Goal: Information Seeking & Learning: Find specific fact

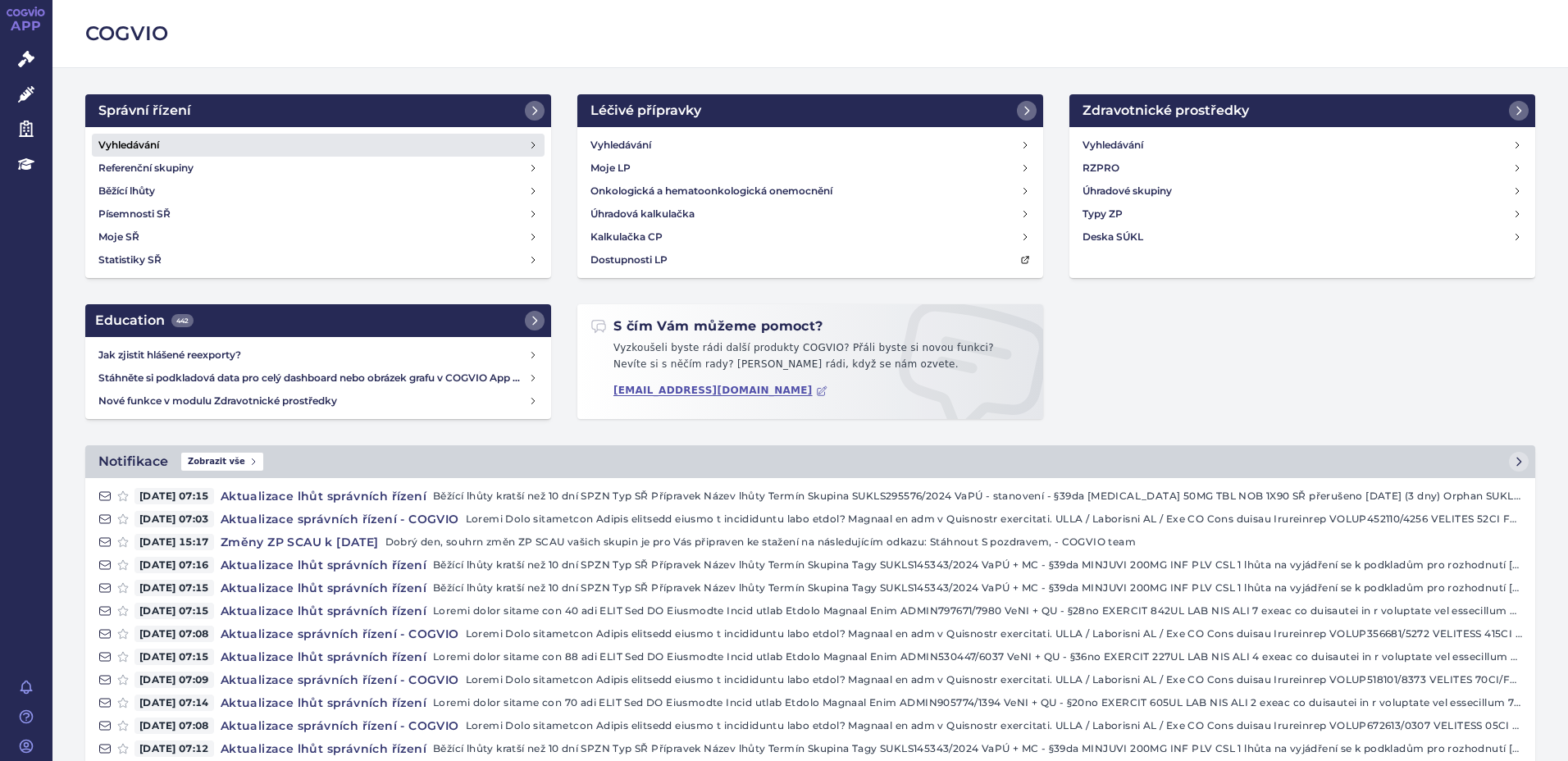
click at [213, 145] on link "Vyhledávání" at bounding box center [318, 145] width 453 height 23
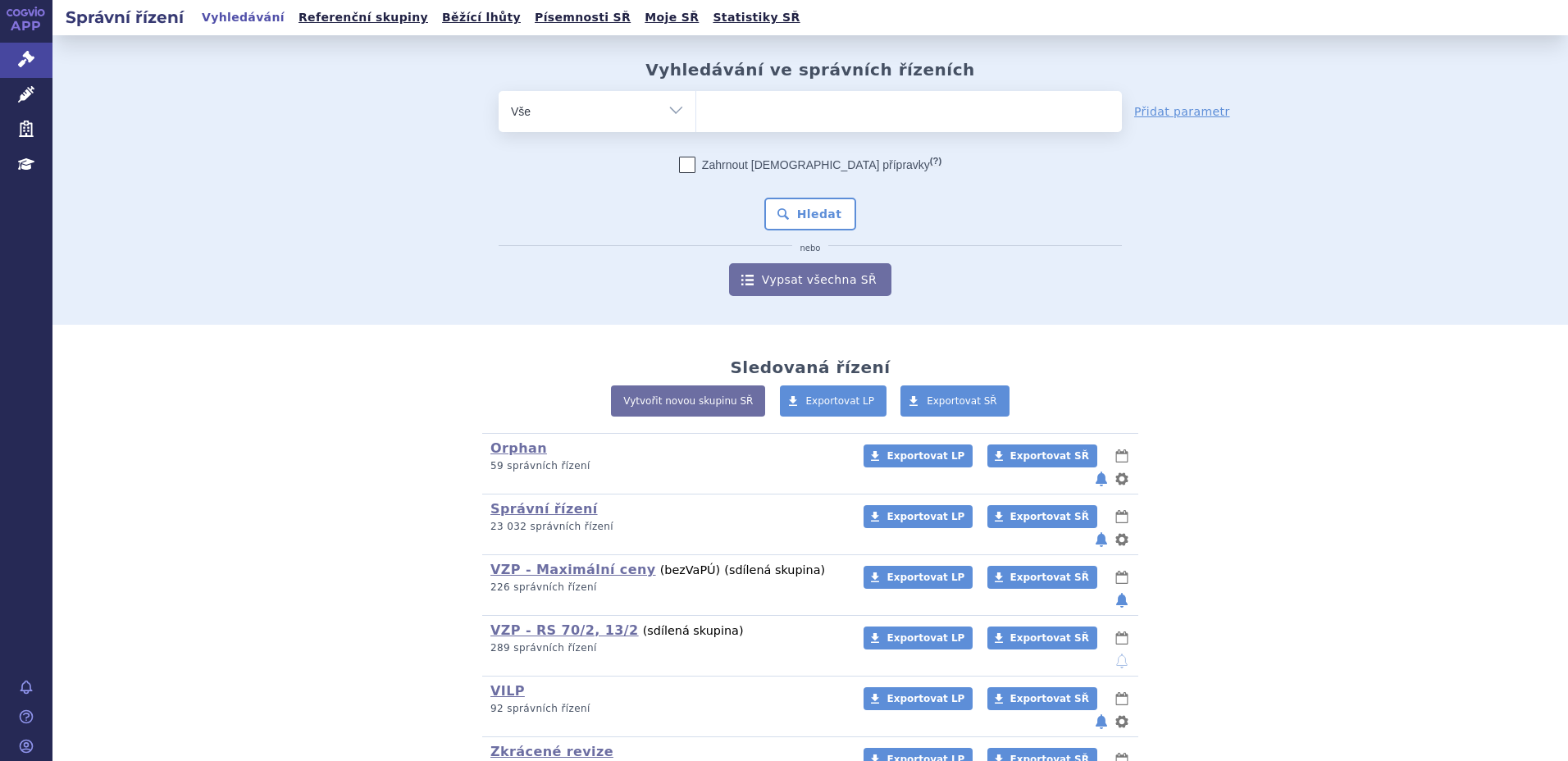
click at [808, 102] on ul at bounding box center [909, 108] width 426 height 34
click at [696, 102] on select at bounding box center [695, 110] width 1 height 41
type input "re"
type input "remu"
type input "remur"
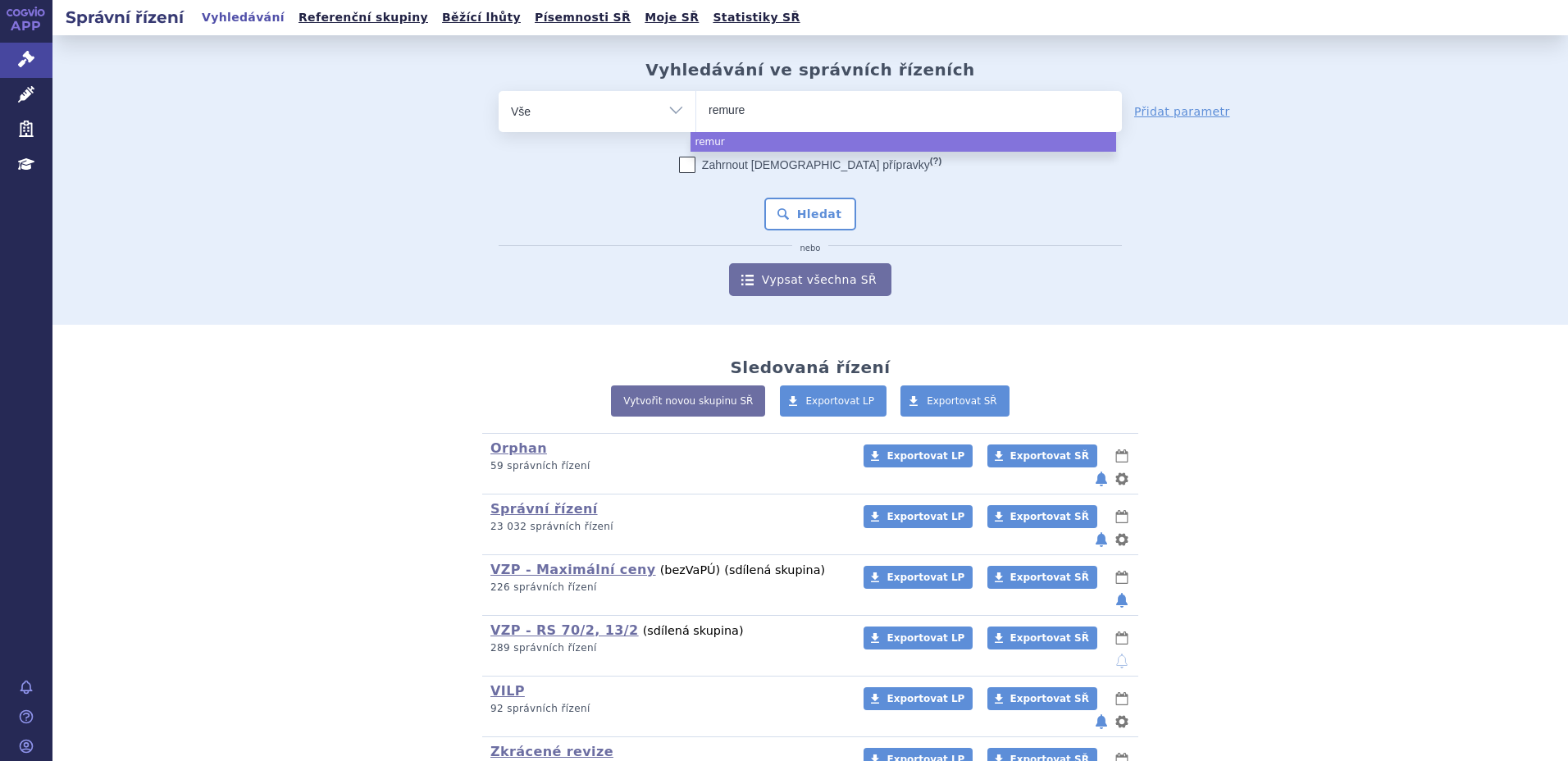
type input "remurel"
select select "remurel"
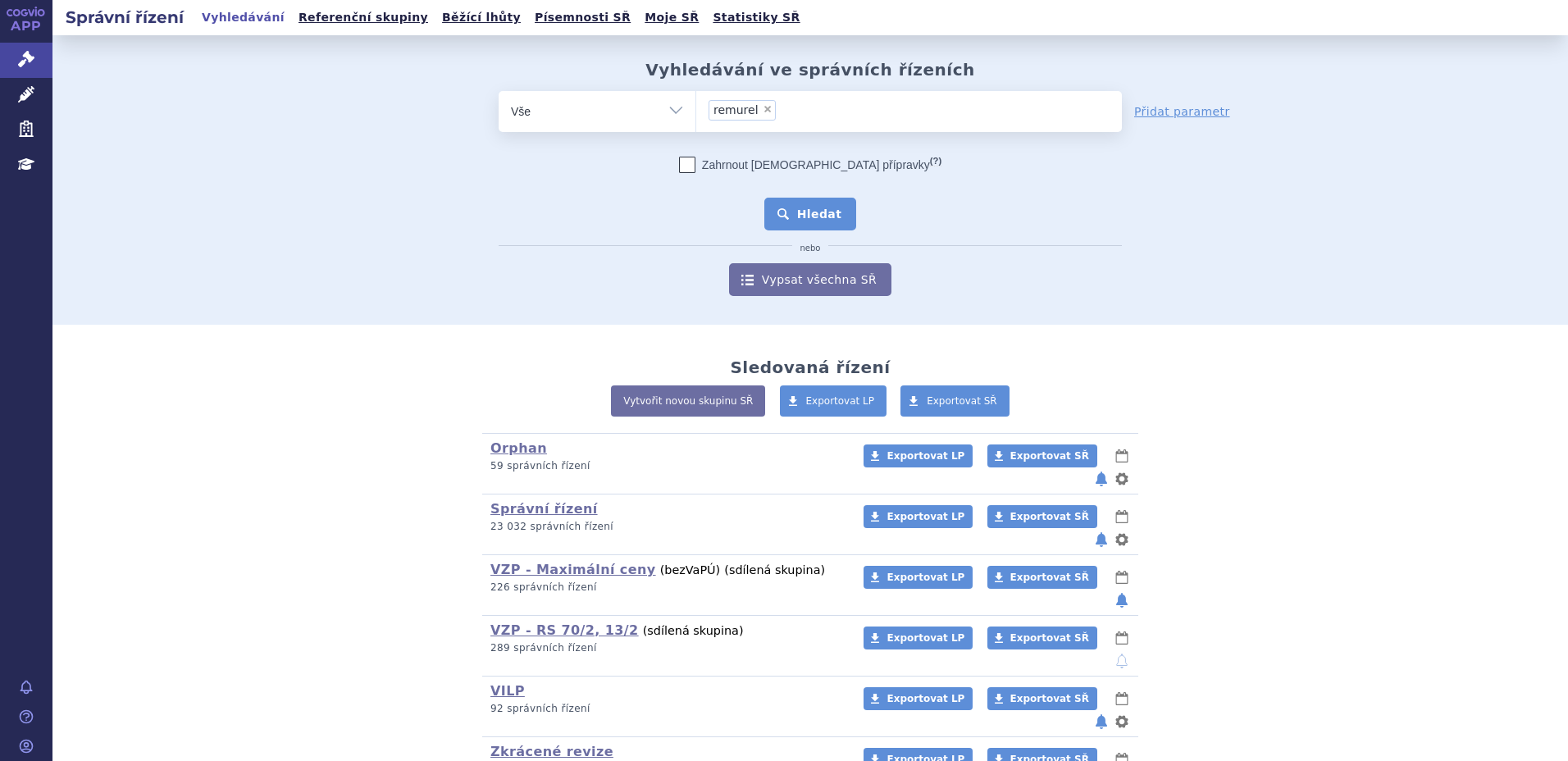
click at [797, 220] on button "Hledat" at bounding box center [810, 213] width 93 height 32
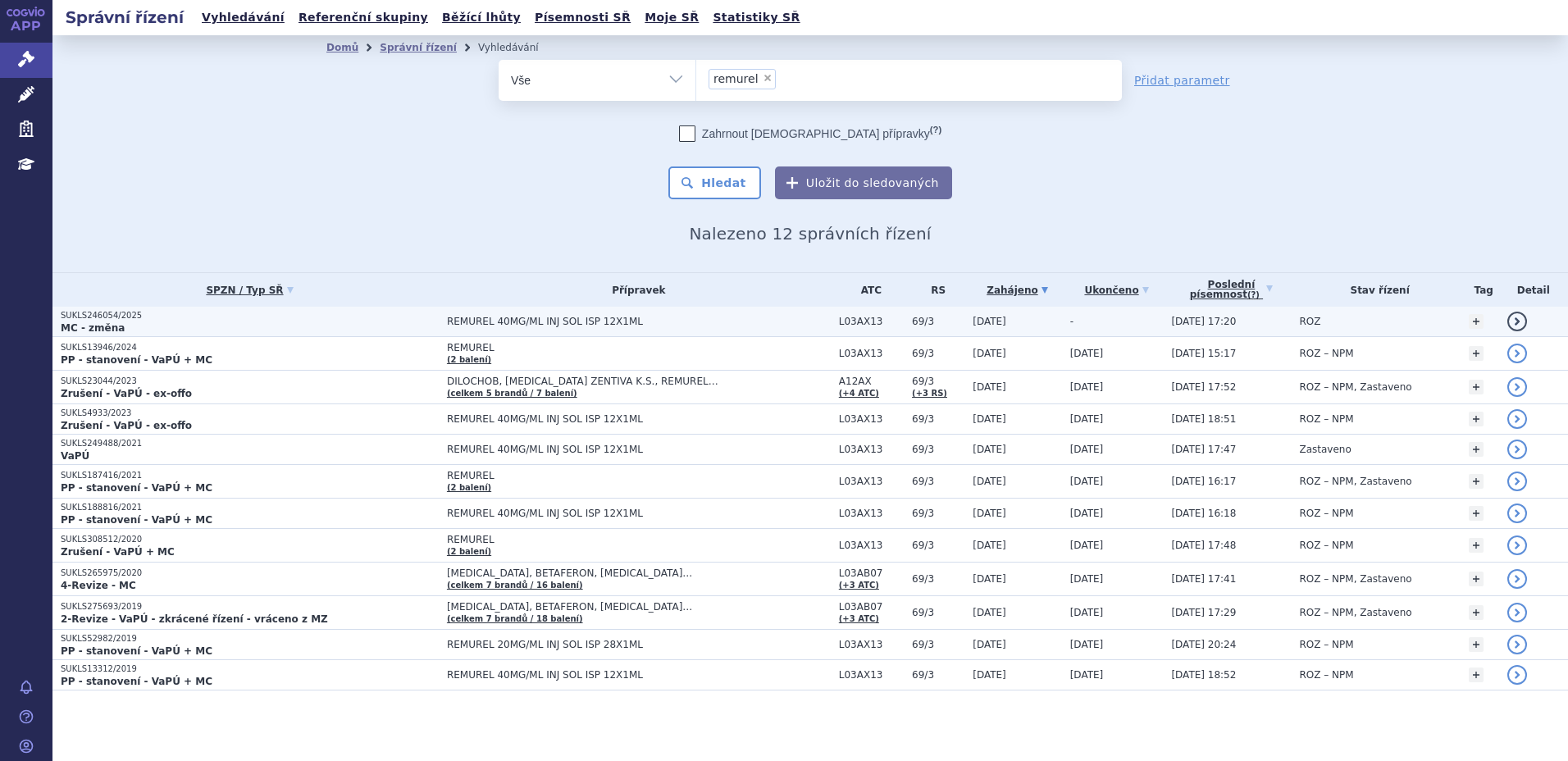
click at [143, 329] on p "MC - změna" at bounding box center [249, 328] width 378 height 13
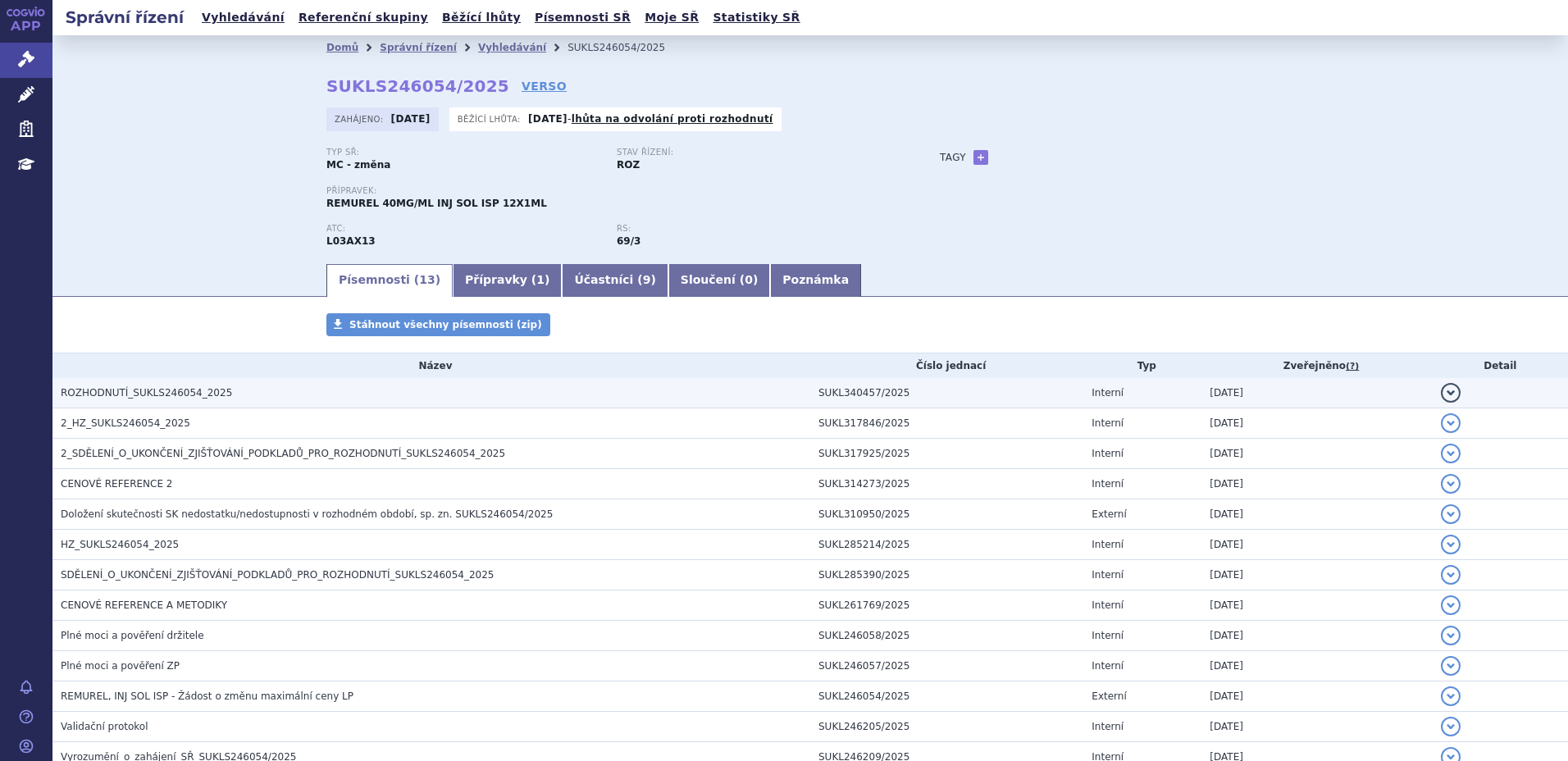
click at [204, 386] on h3 "ROZHODNUTÍ_SUKLS246054_2025" at bounding box center [435, 393] width 749 height 17
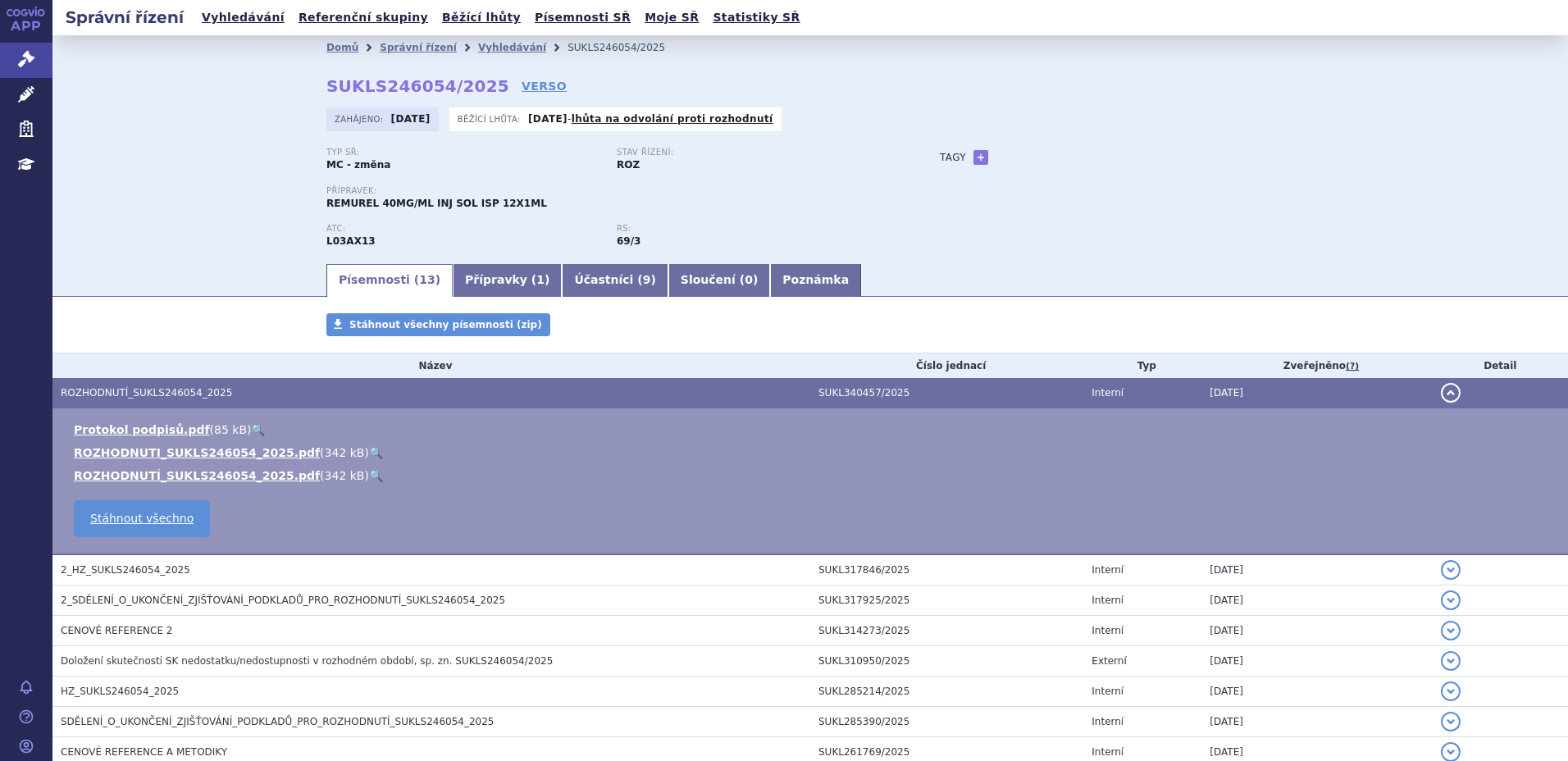
click at [334, 443] on ul "Protokol podpisů.pdf ( 85 kB ) 🔍 ROZHODNUTI_SUKLS246054_2025.pdf ( 342 kB ) 🔍" at bounding box center [809, 452] width 1483 height 62
click at [369, 450] on link "🔍" at bounding box center [376, 452] width 14 height 13
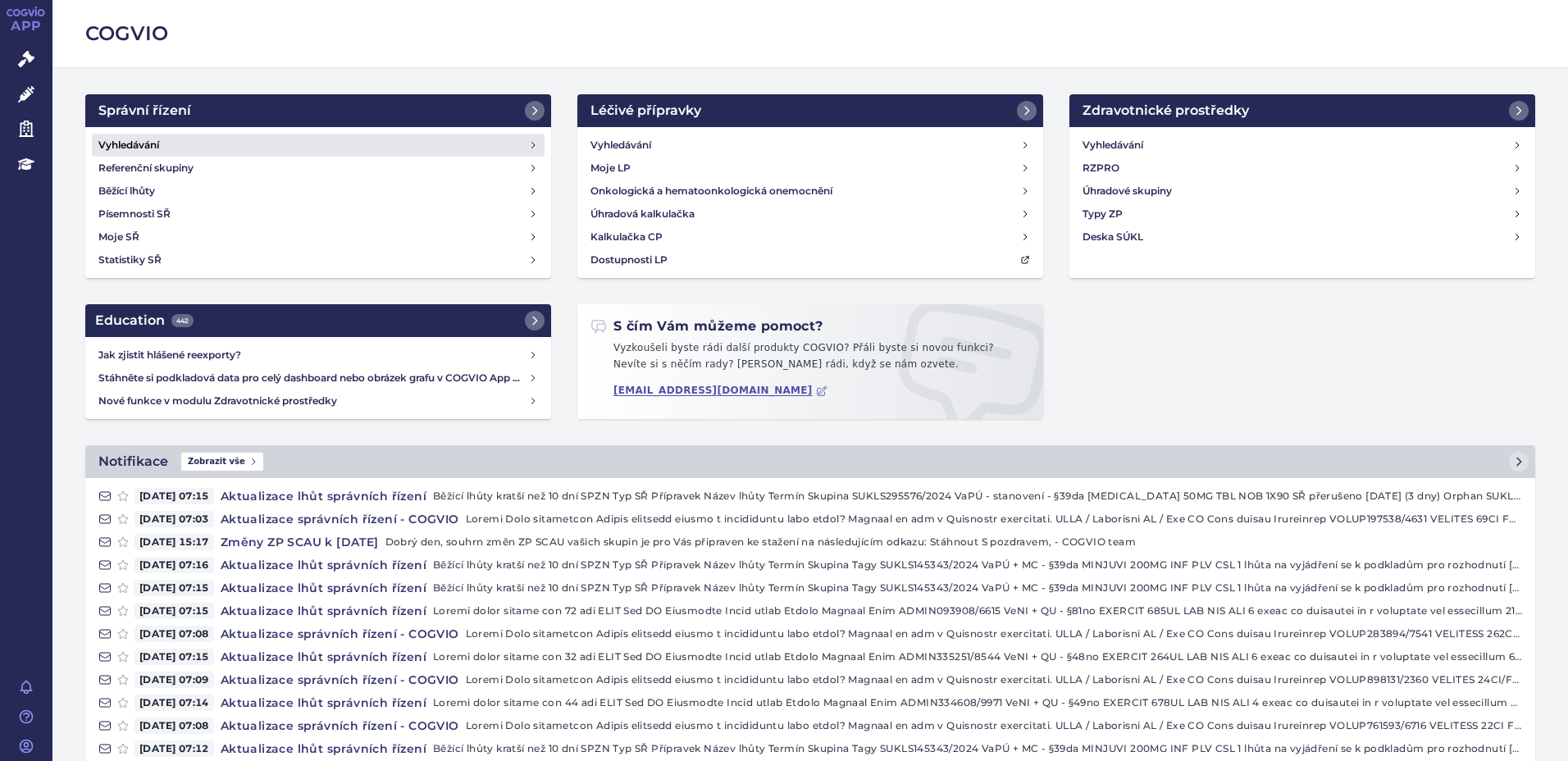
click at [171, 144] on link "Vyhledávání" at bounding box center [318, 145] width 453 height 23
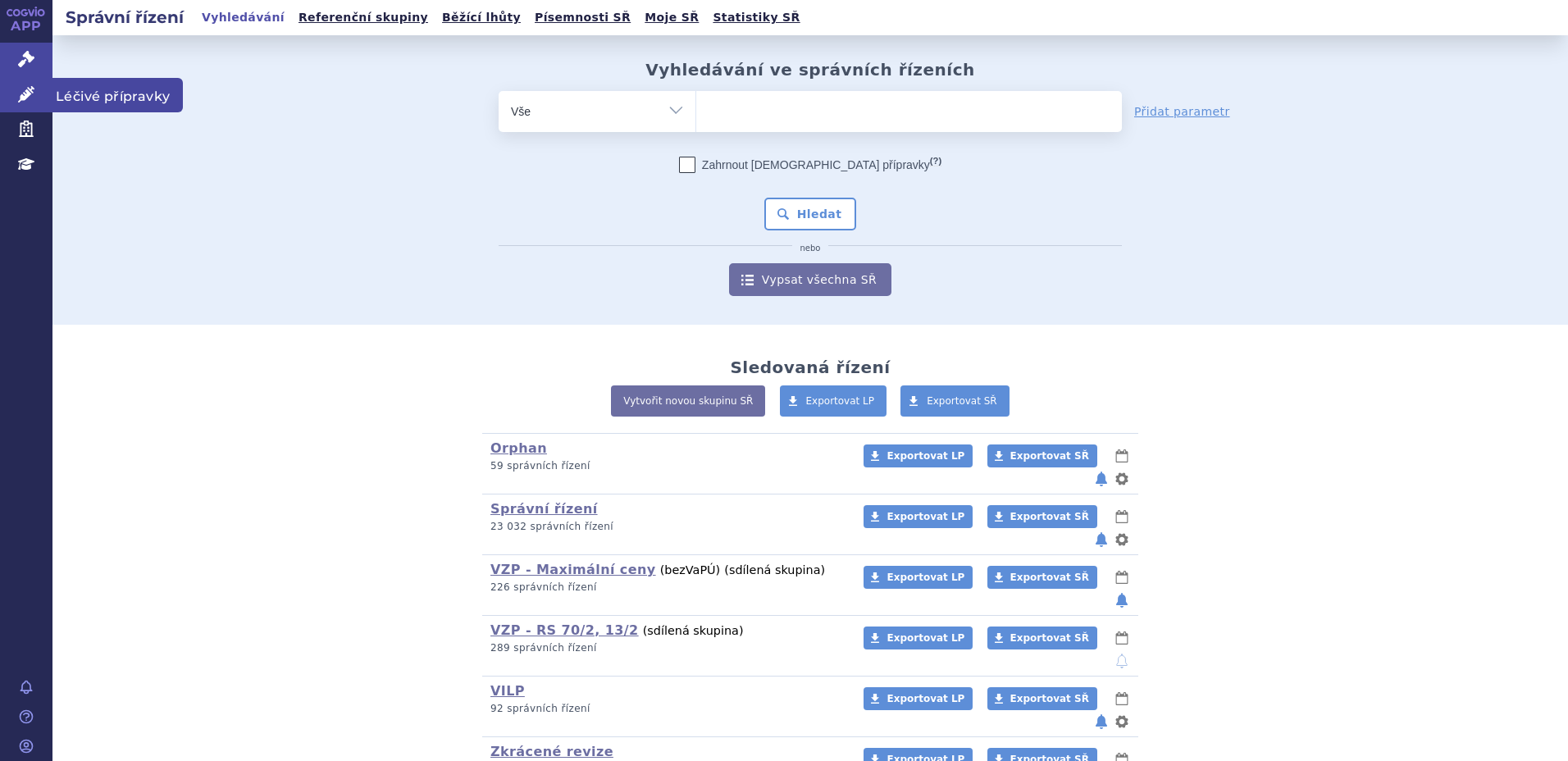
click at [70, 88] on span "Léčivé přípravky" at bounding box center [118, 95] width 131 height 34
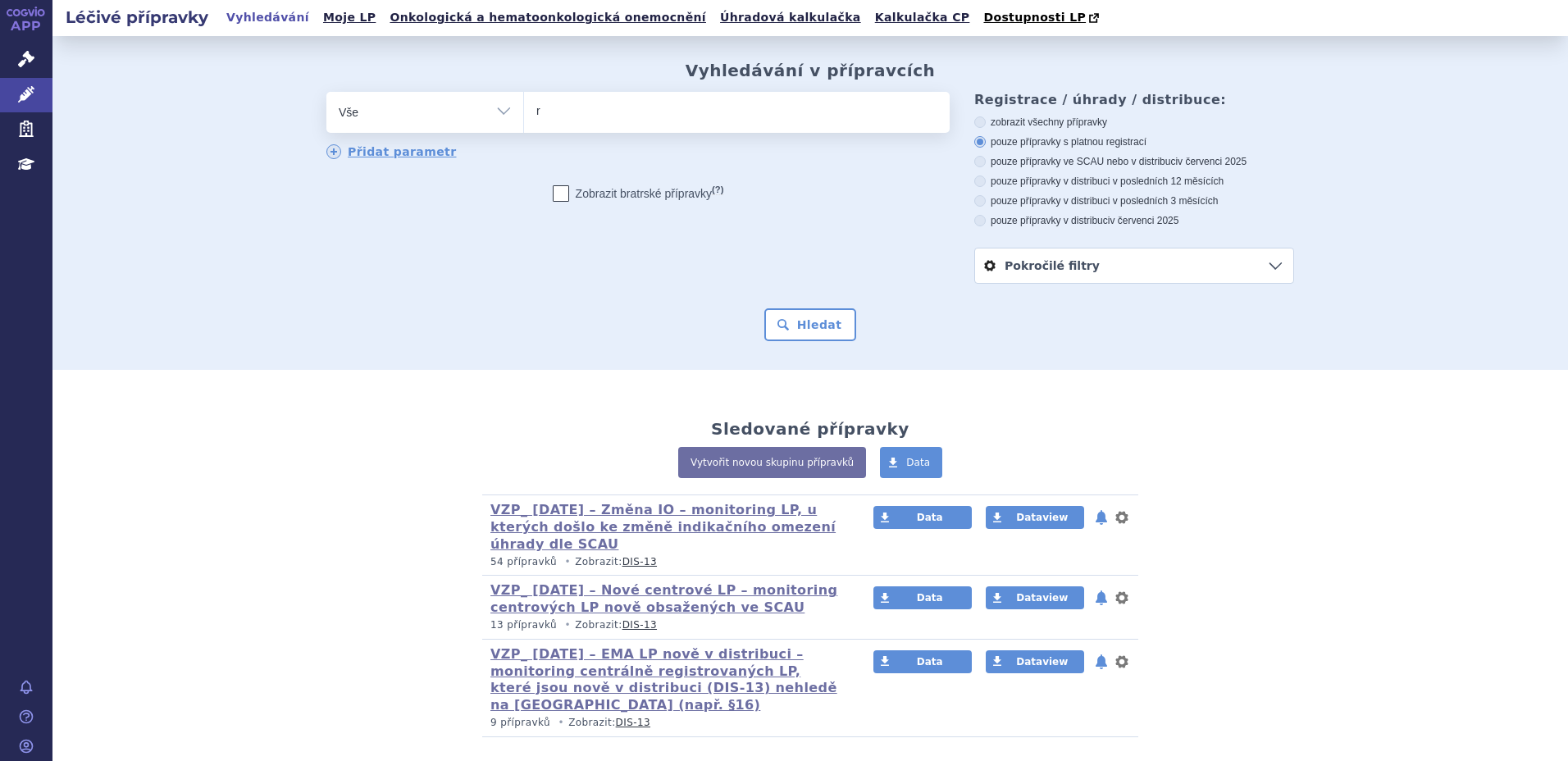
type input "re"
type input "rem"
type input "remu"
type input "remur"
type input "remurel"
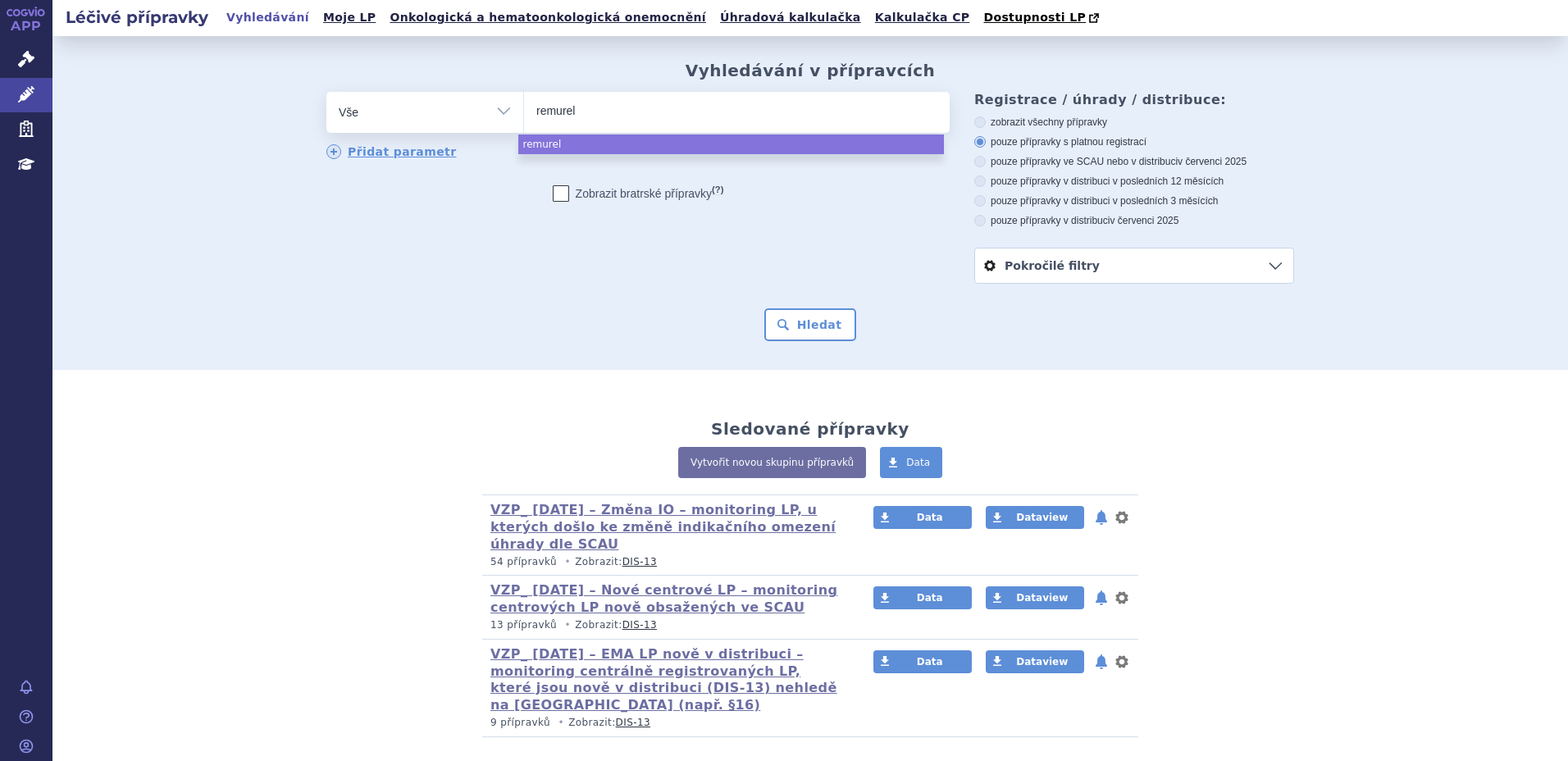
select select "remurel"
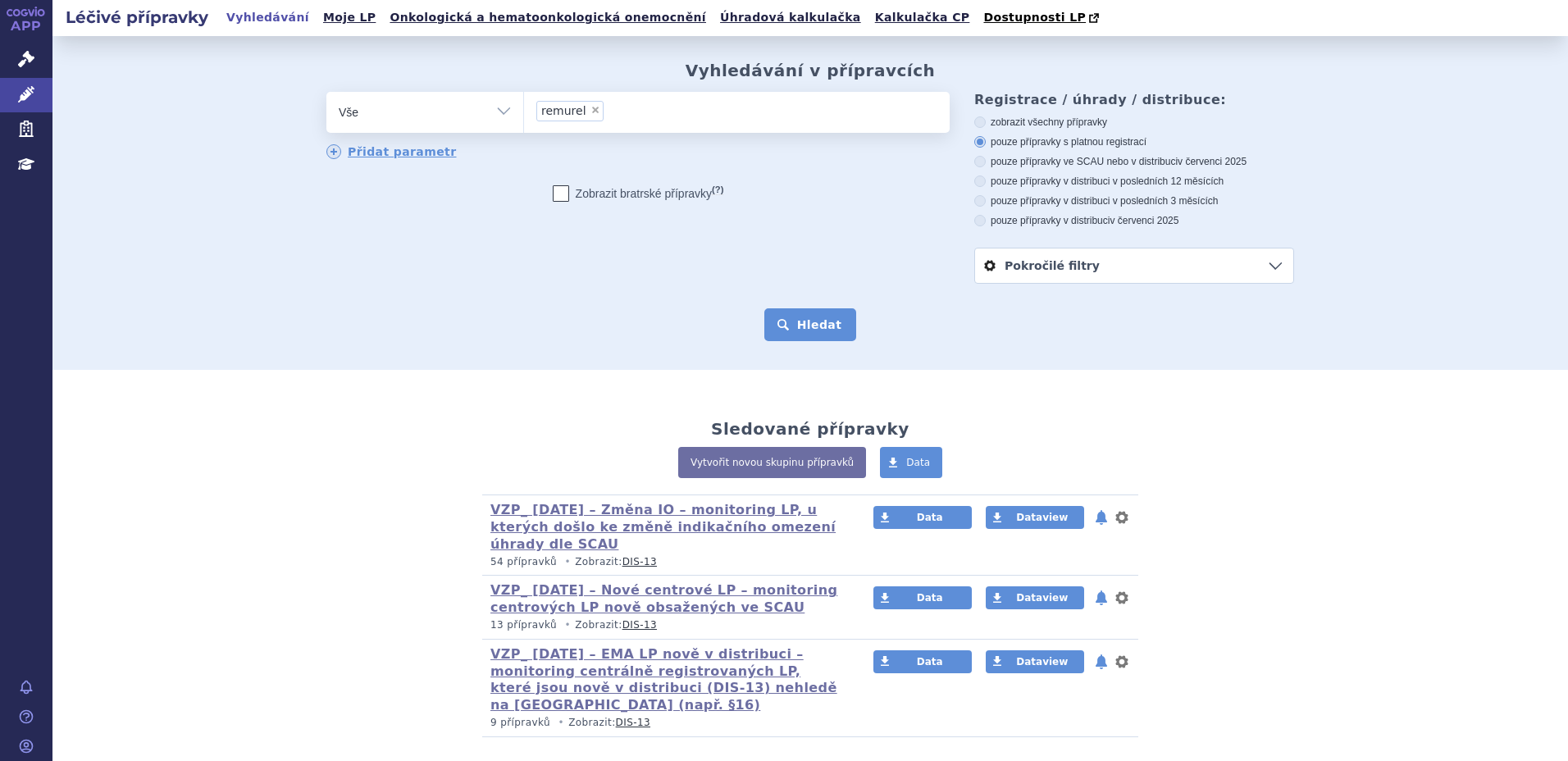
click at [803, 336] on button "Hledat" at bounding box center [810, 323] width 93 height 32
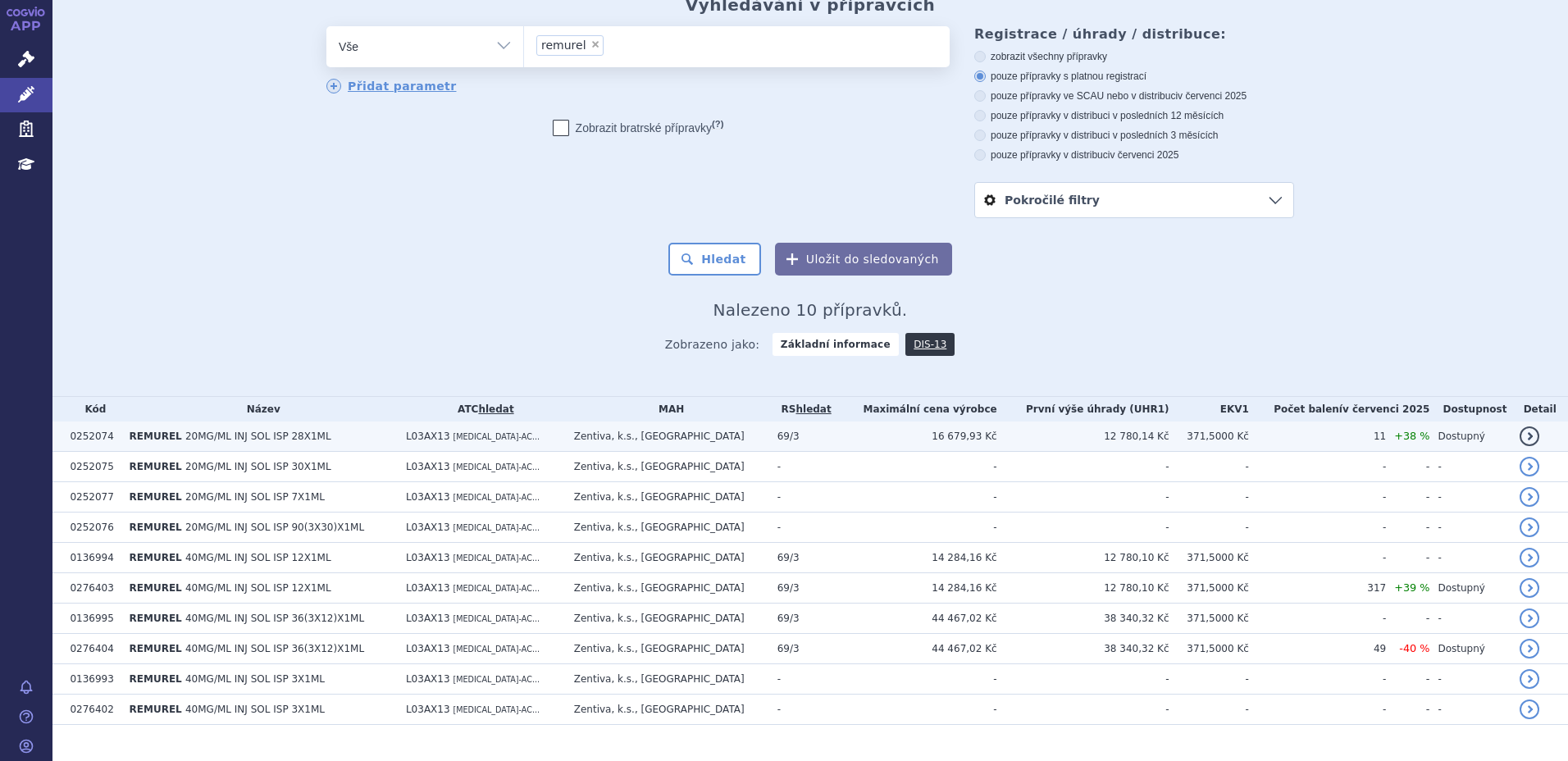
scroll to position [96, 0]
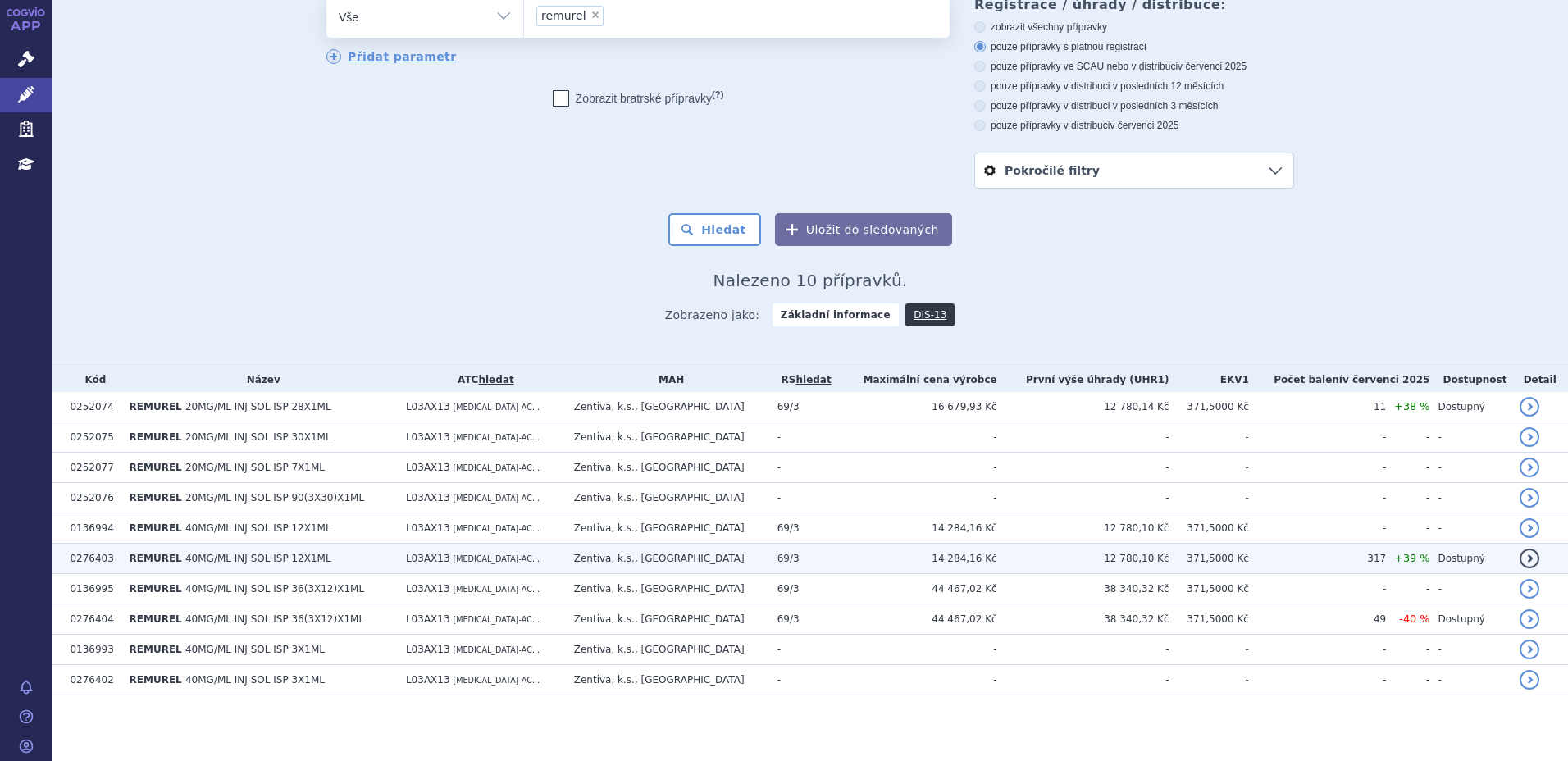
click at [230, 553] on span "40MG/ML INJ SOL ISP 12X1ML" at bounding box center [258, 558] width 146 height 11
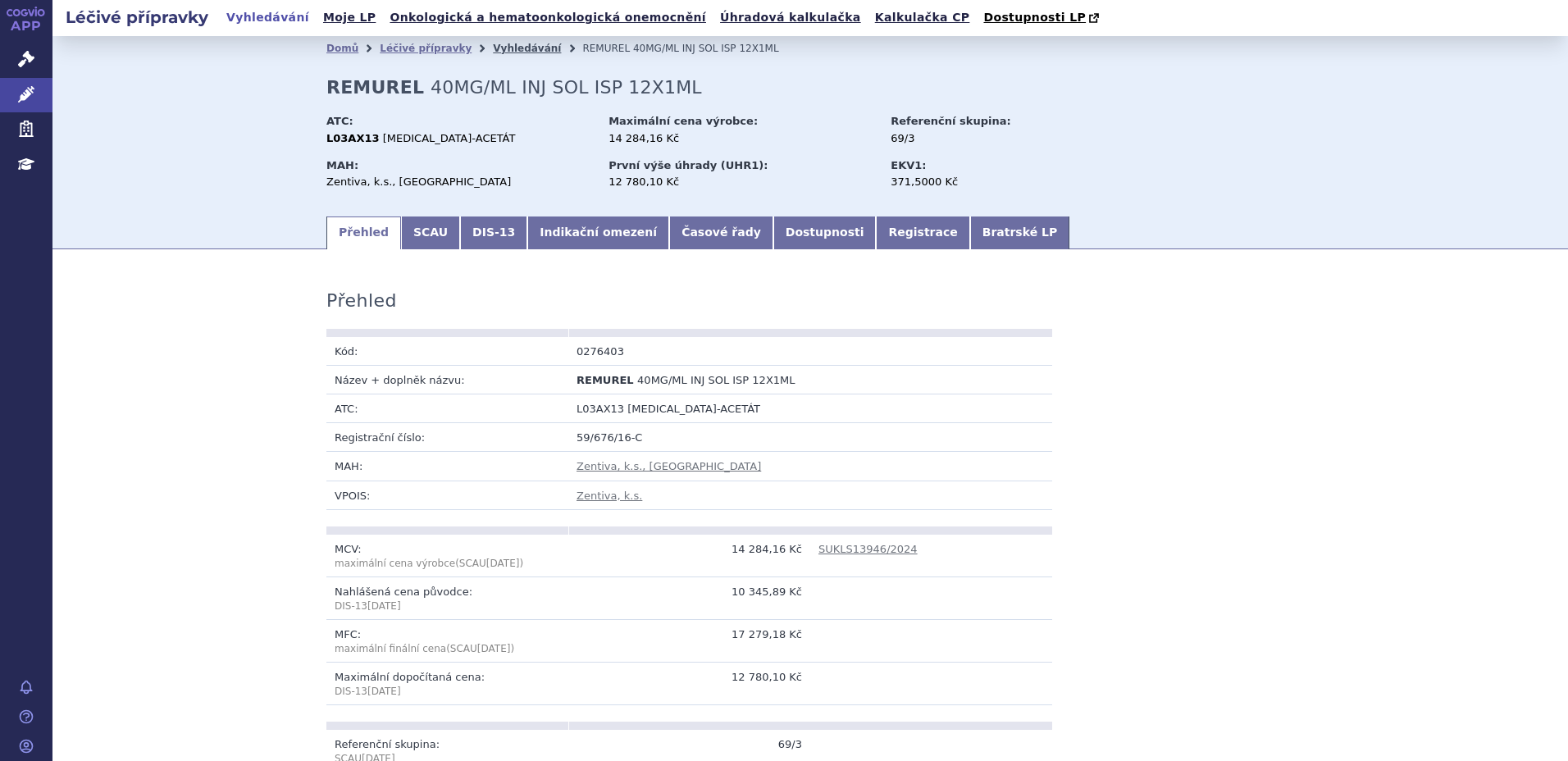
click at [492, 45] on link "Vyhledávání" at bounding box center [526, 48] width 68 height 11
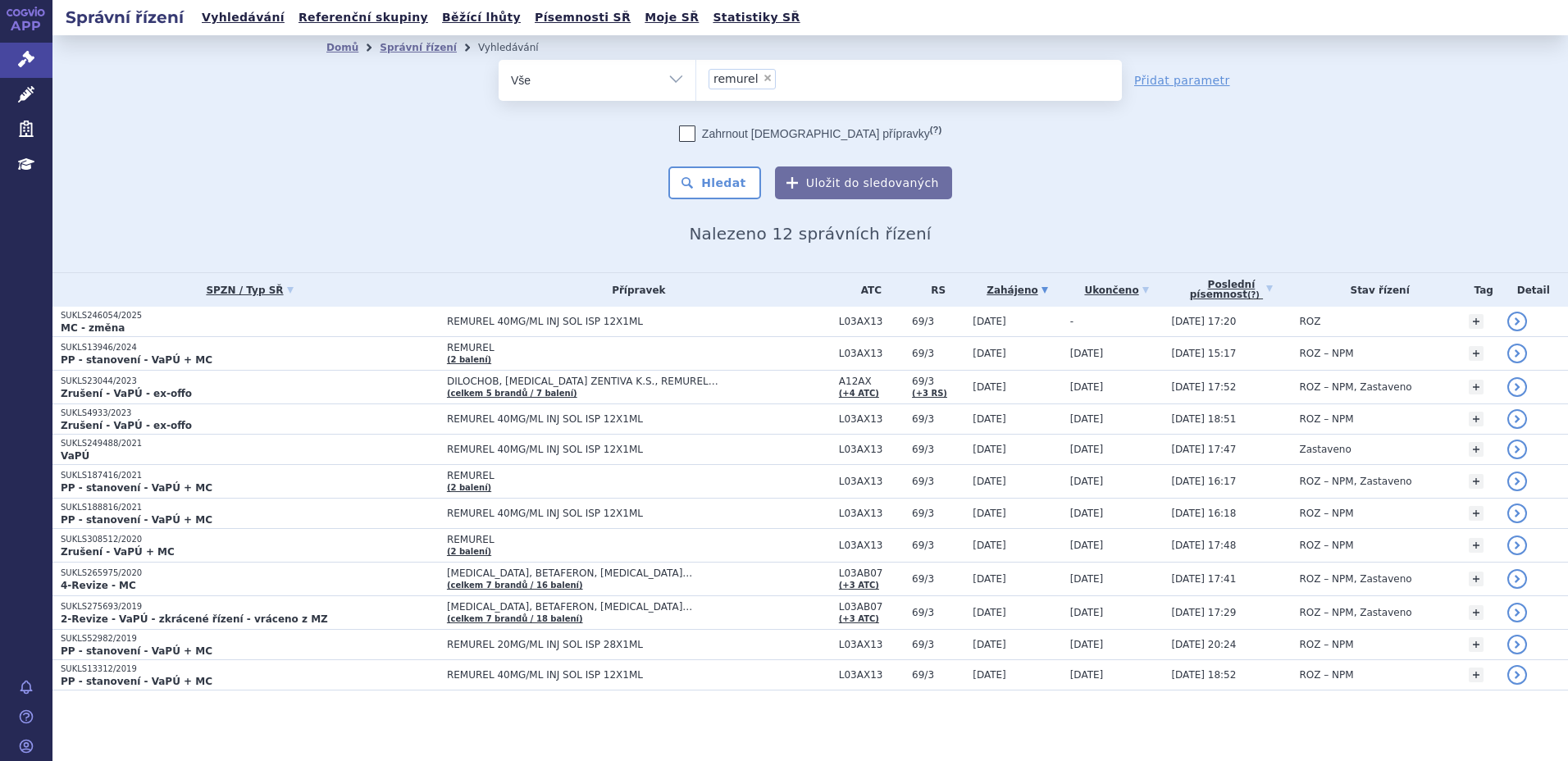
click at [762, 77] on span "×" at bounding box center [767, 78] width 10 height 10
click at [696, 77] on select "remurel" at bounding box center [695, 80] width 1 height 41
select select
click at [223, 8] on link "Vyhledávání" at bounding box center [243, 18] width 93 height 22
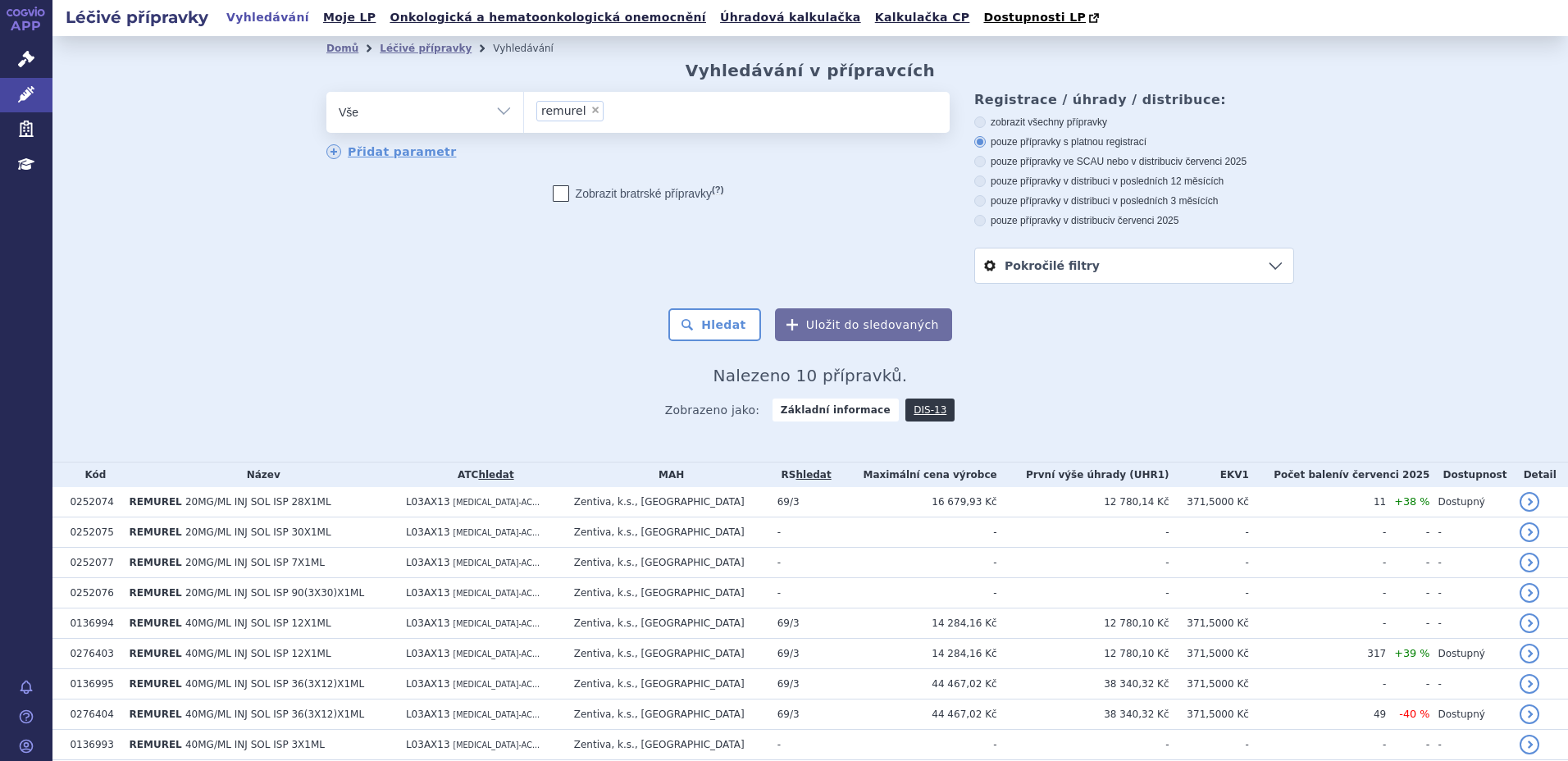
click at [591, 112] on span "×" at bounding box center [595, 109] width 10 height 10
click at [524, 112] on select "remurel" at bounding box center [523, 111] width 1 height 41
select select
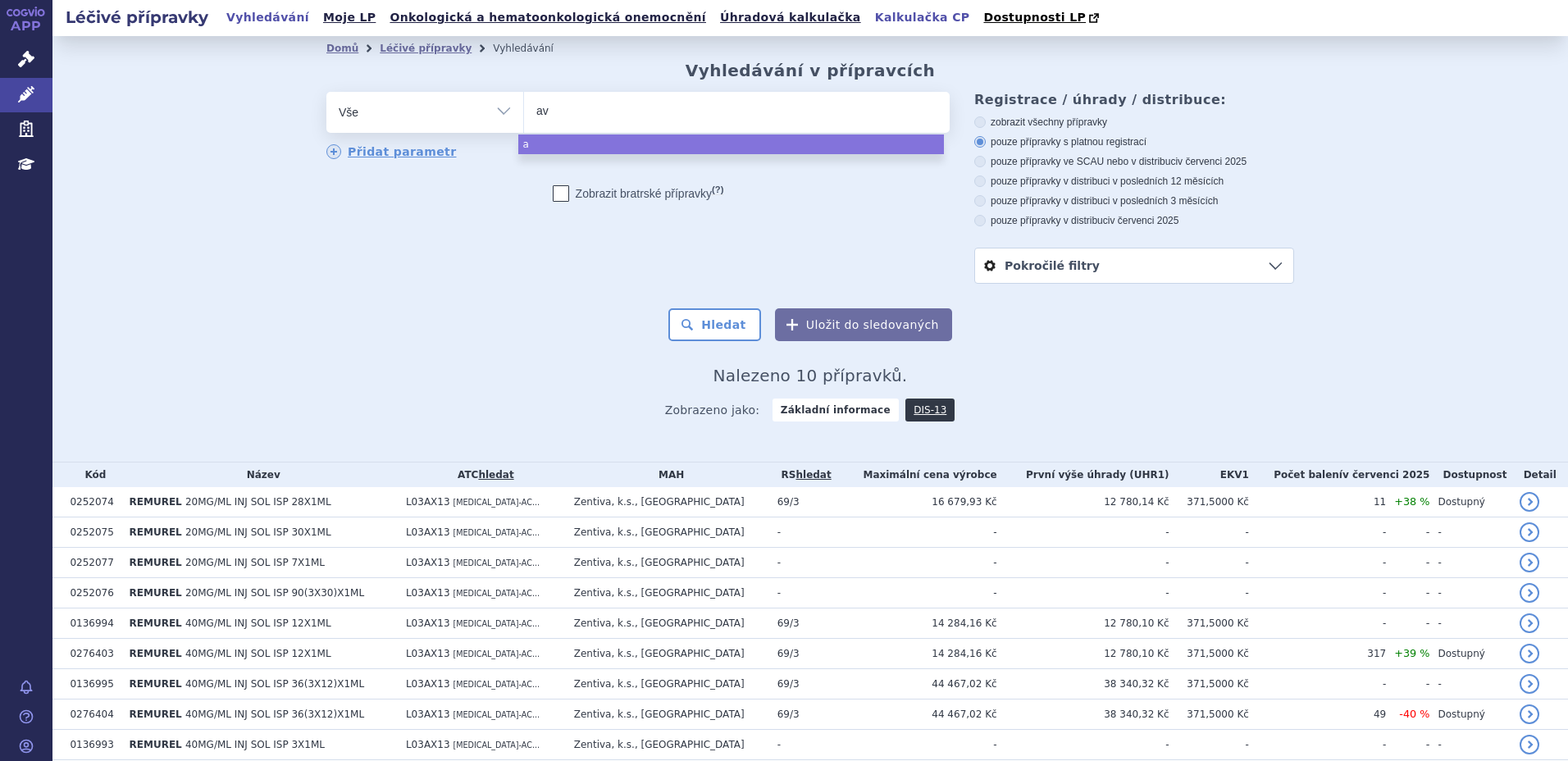
type input "avo"
type input "avone"
type input "avonec"
type input "avonex"
select select "avonex"
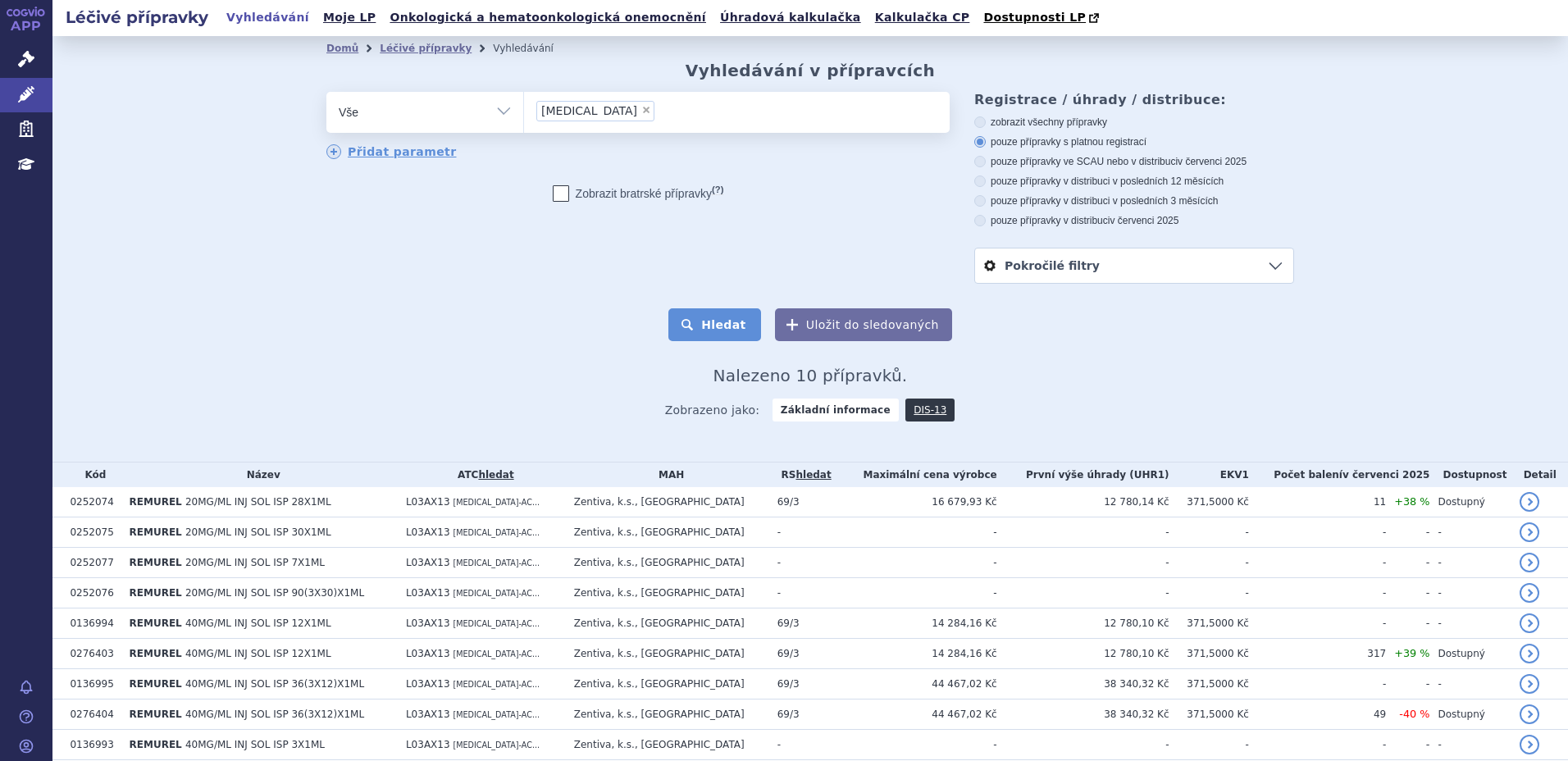
click at [720, 329] on button "Hledat" at bounding box center [715, 323] width 93 height 32
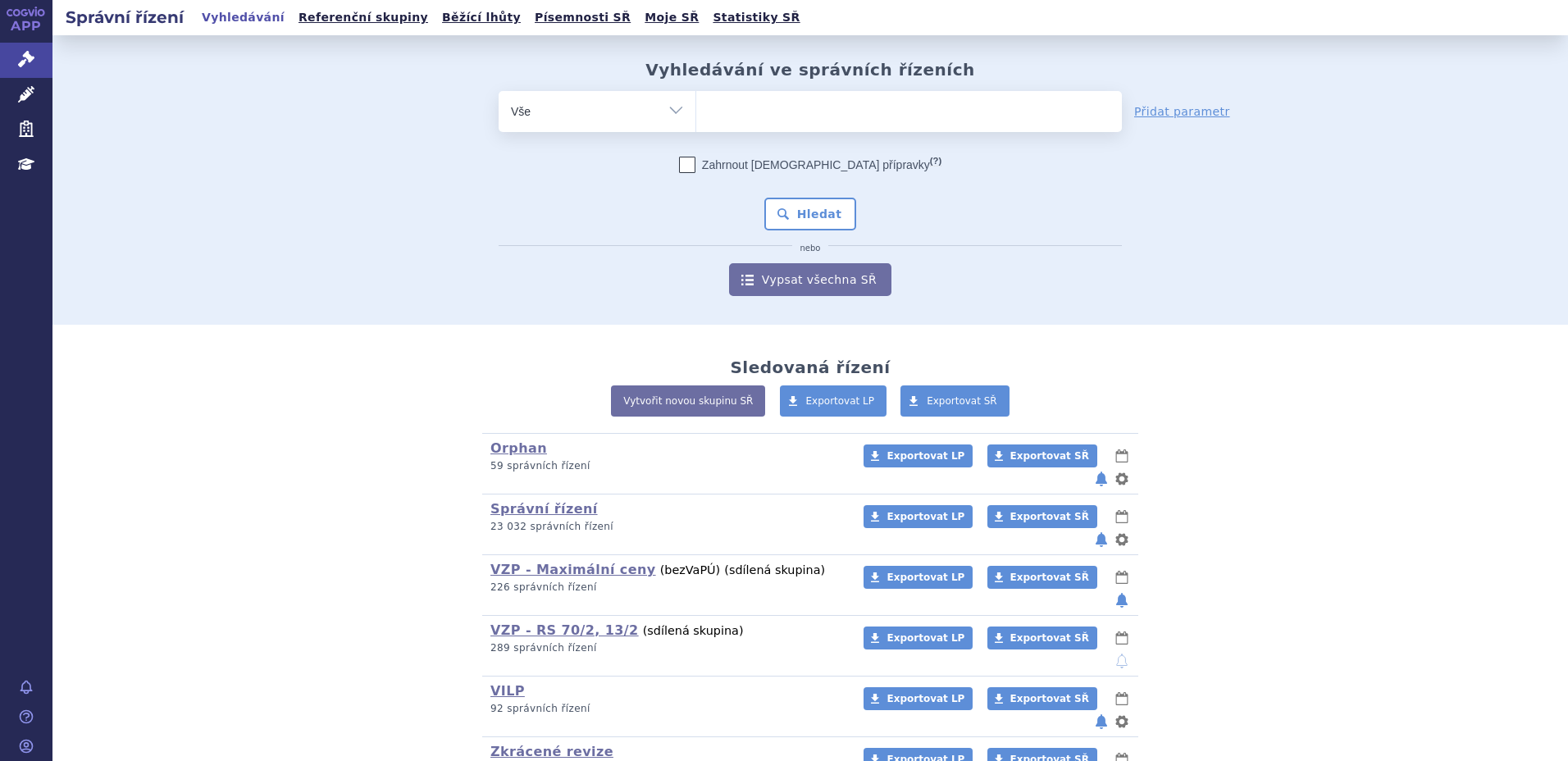
click at [648, 113] on select "Vše Spisová značka Typ SŘ Přípravek/SUKL kód Účastník/Držitel" at bounding box center [597, 109] width 197 height 37
select select "filter-applicant"
click at [499, 91] on select "Vše Spisová značka Typ SŘ Přípravek/SUKL kód Účastník/Držitel" at bounding box center [597, 109] width 197 height 37
click at [763, 115] on ul at bounding box center [909, 108] width 426 height 34
click at [696, 115] on select at bounding box center [695, 110] width 1 height 41
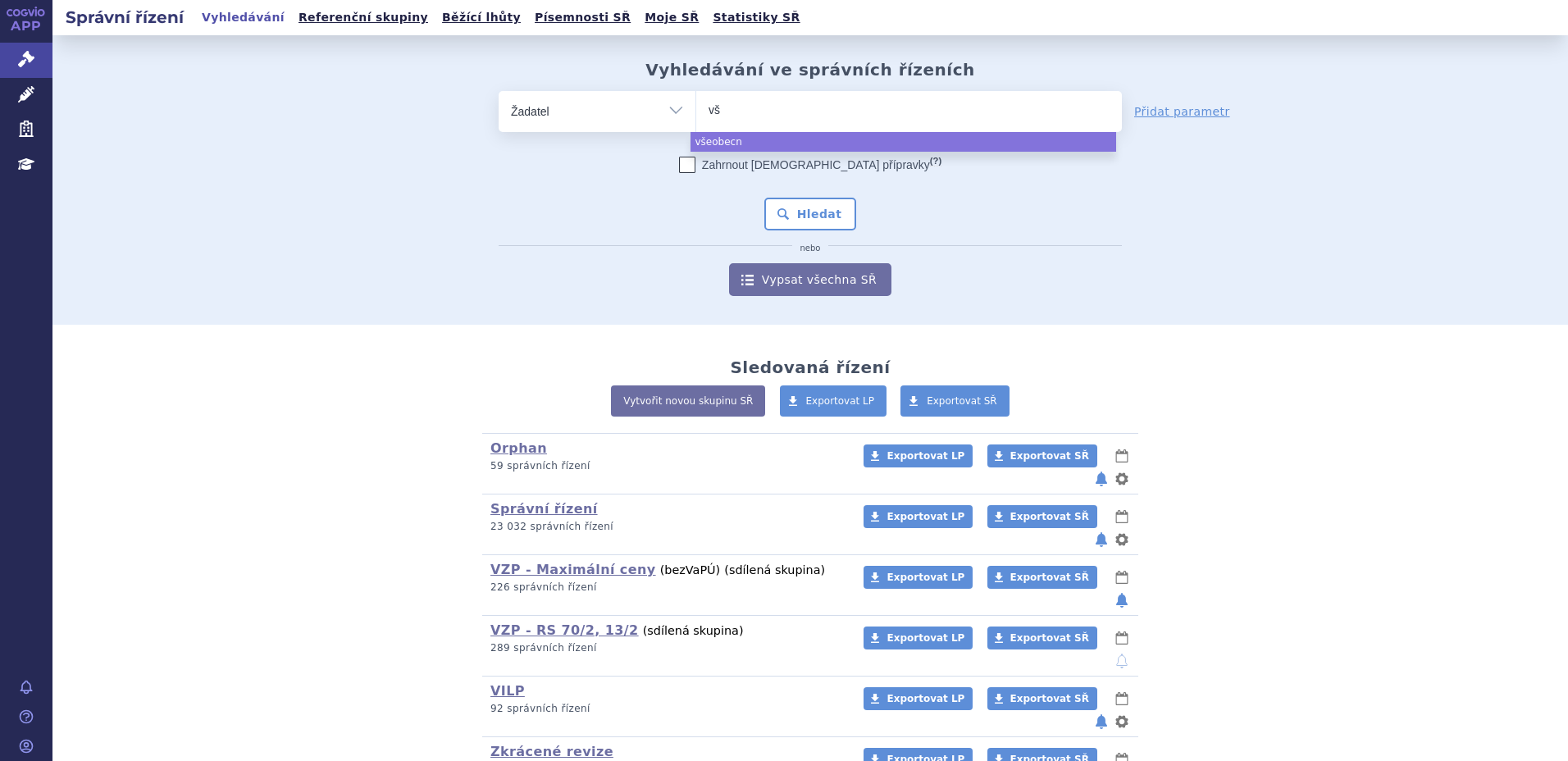
type input "v"
type input "VZP"
select select "VZP"
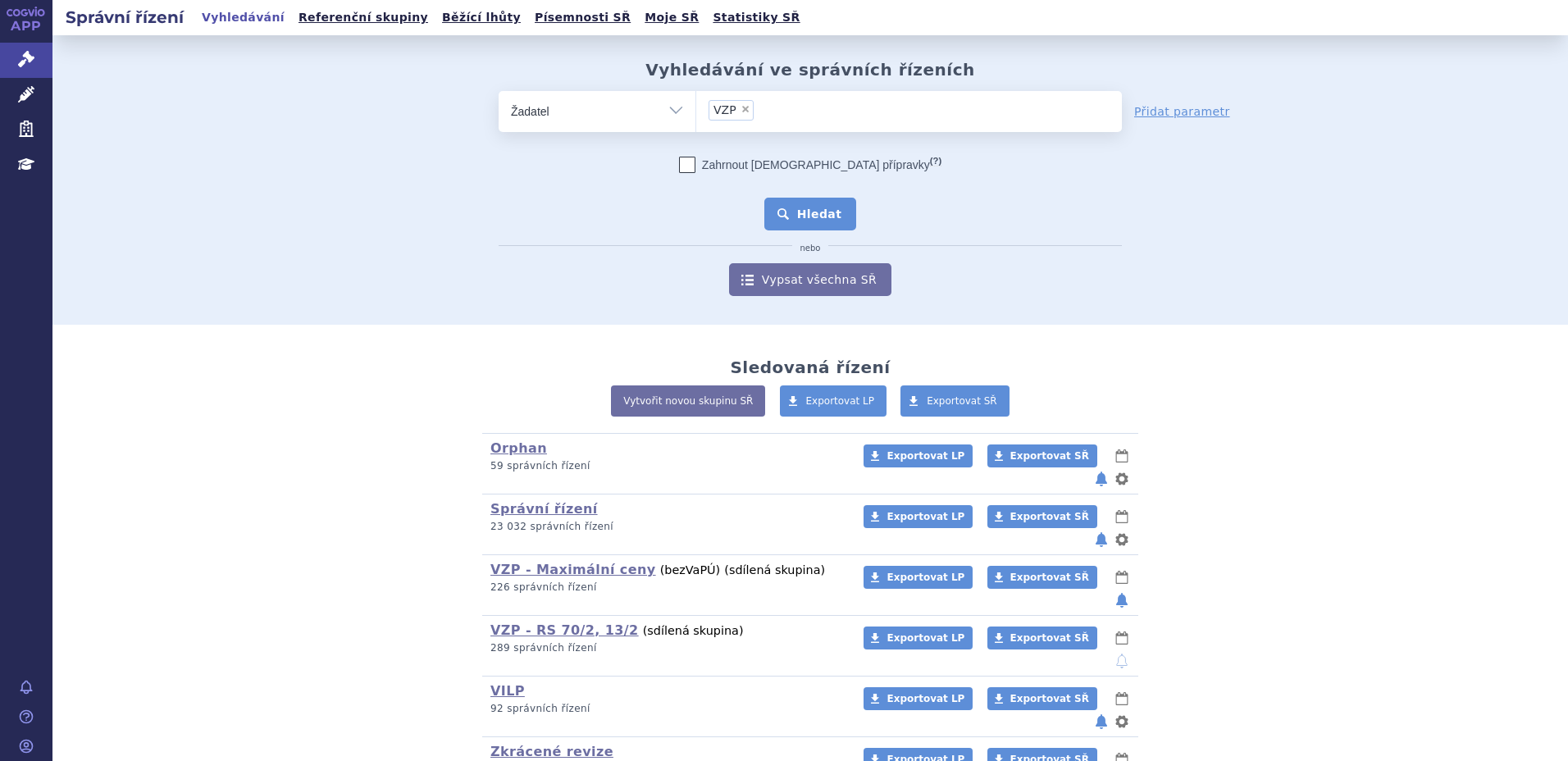
click at [797, 211] on button "Hledat" at bounding box center [810, 213] width 93 height 32
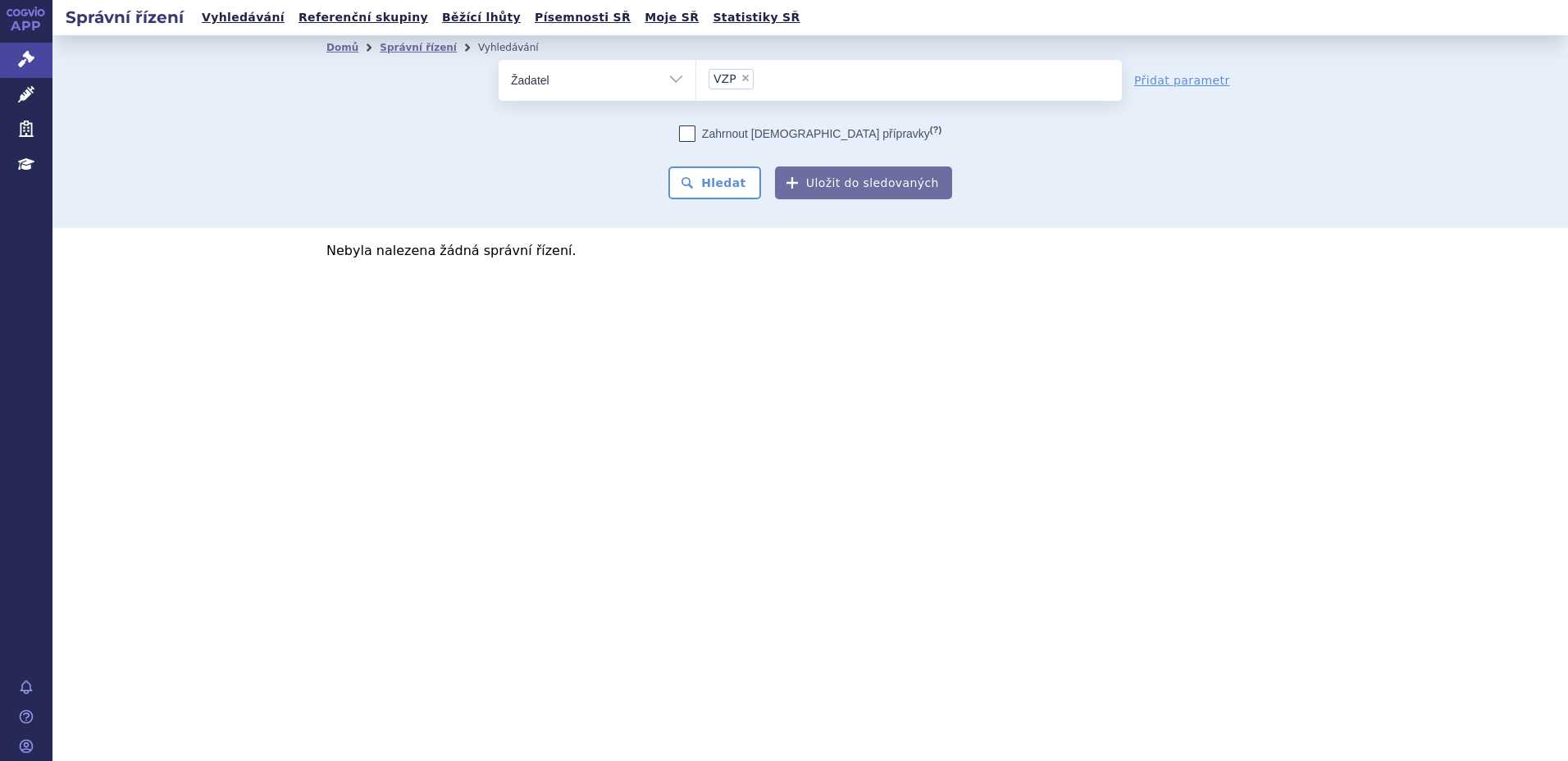
click at [845, 65] on ul "× VZP" at bounding box center [909, 78] width 426 height 36
click at [696, 65] on select "VZP" at bounding box center [695, 80] width 1 height 41
select select
type input "VZP"
type input "V"
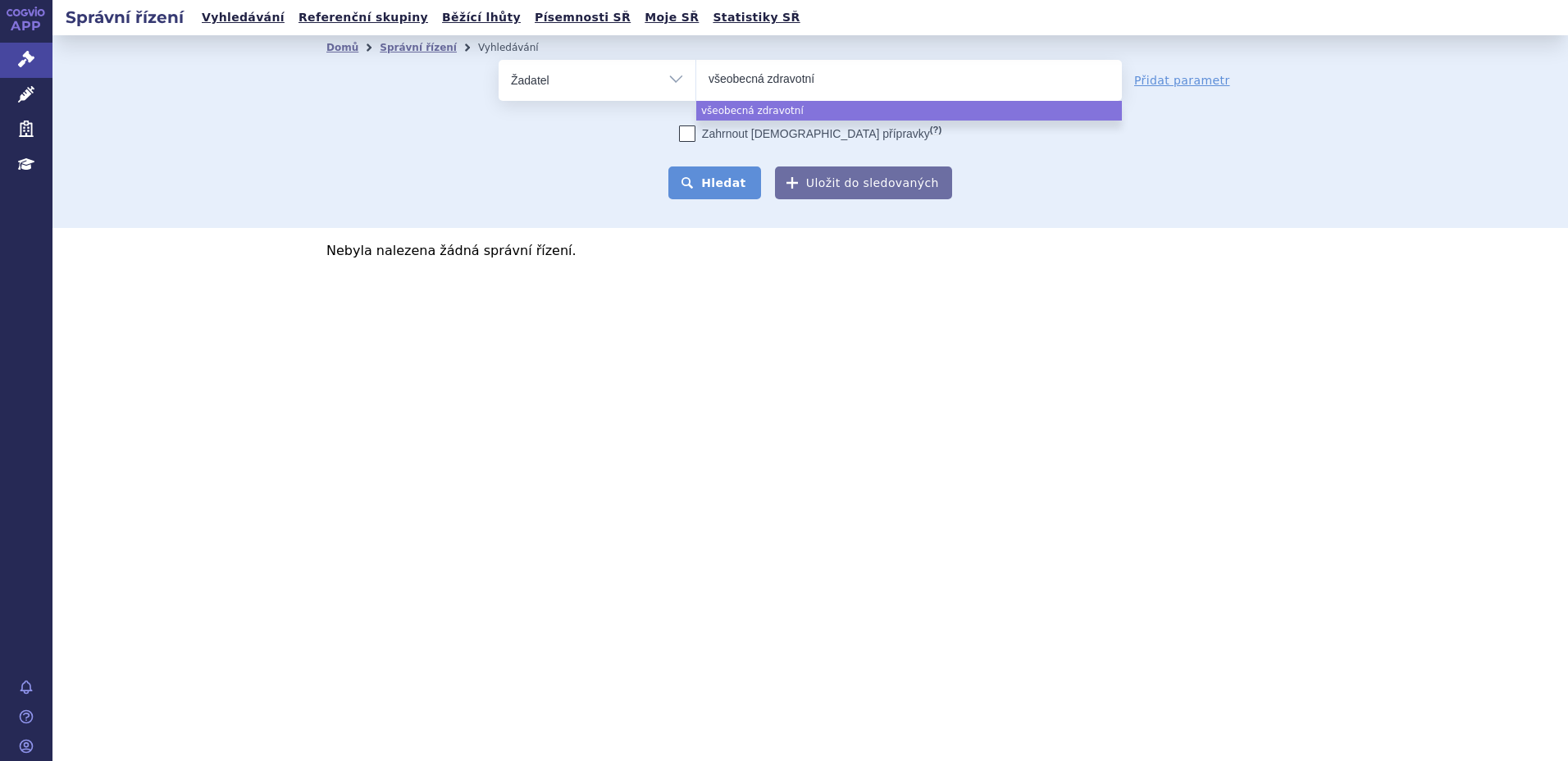
type input "všeobecná zdravotní"
click at [731, 185] on button "Hledat" at bounding box center [715, 183] width 93 height 32
select select "všeobecná zdravotní"
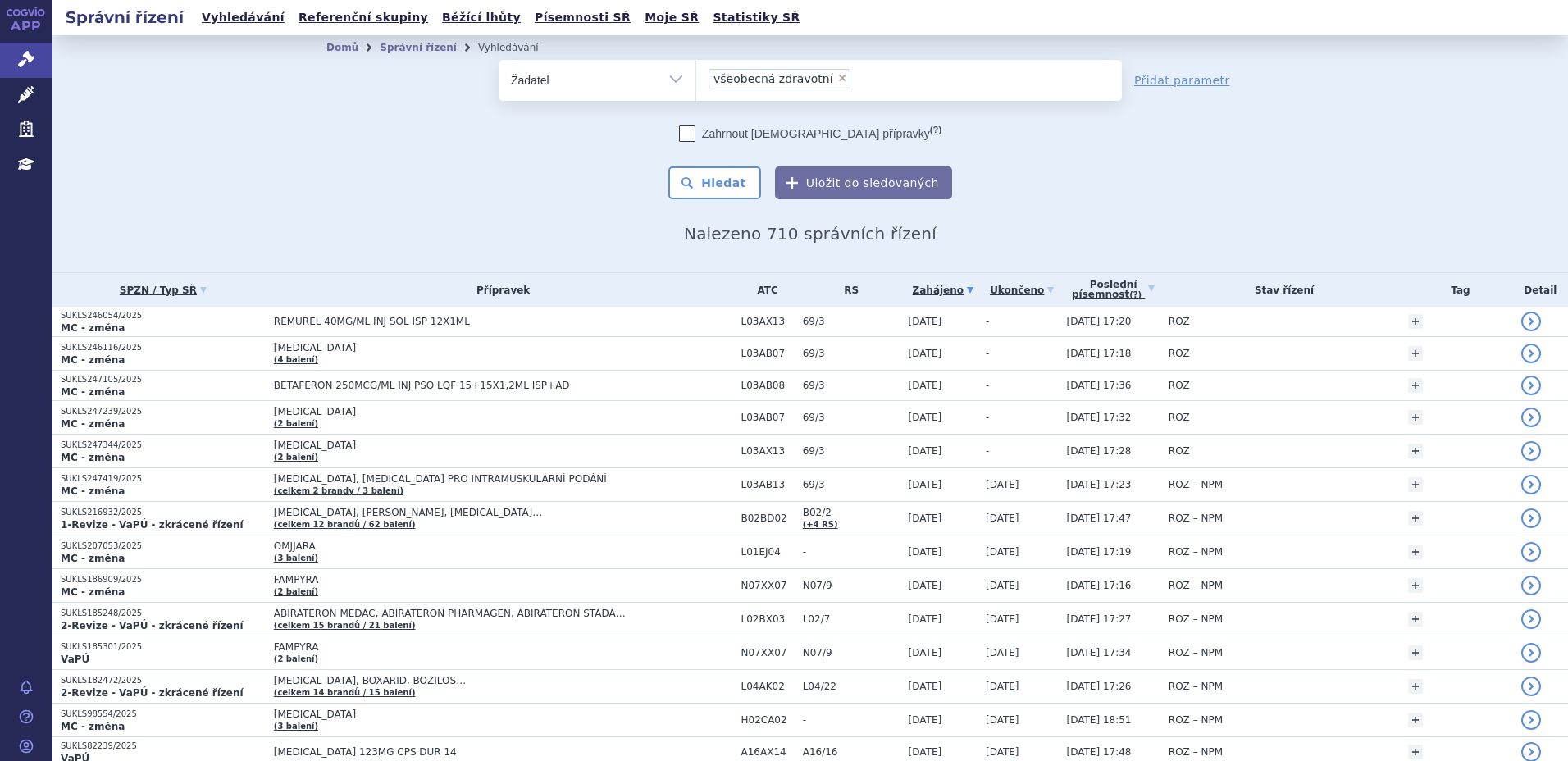
click at [837, 80] on span "×" at bounding box center [842, 78] width 10 height 10
click at [696, 80] on select "všeobecná zdravotní" at bounding box center [695, 80] width 1 height 41
select select
type input "[MEDICAL_DATA]"
select select "[MEDICAL_DATA]"
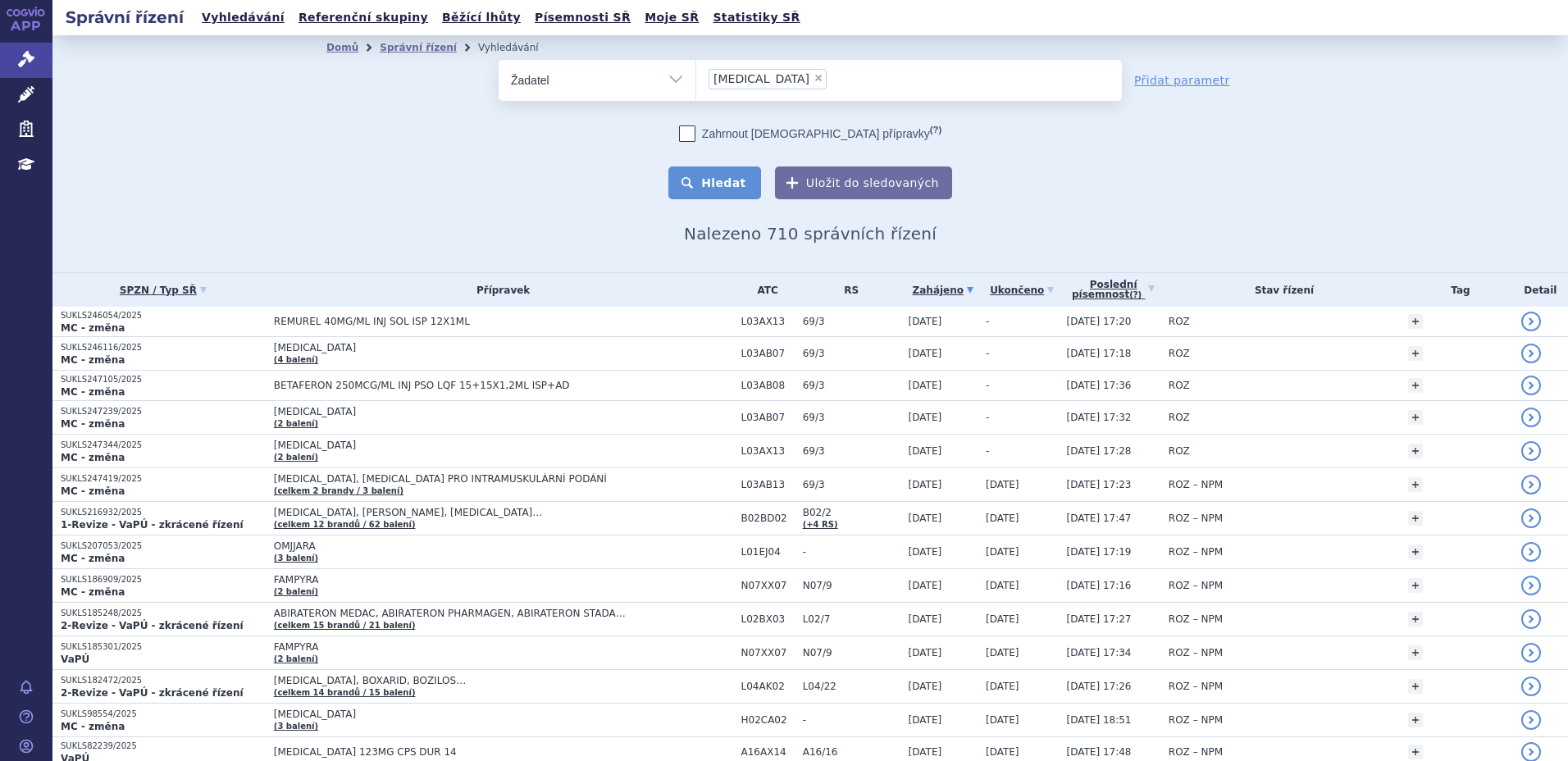
click at [733, 170] on button "Hledat" at bounding box center [715, 183] width 93 height 32
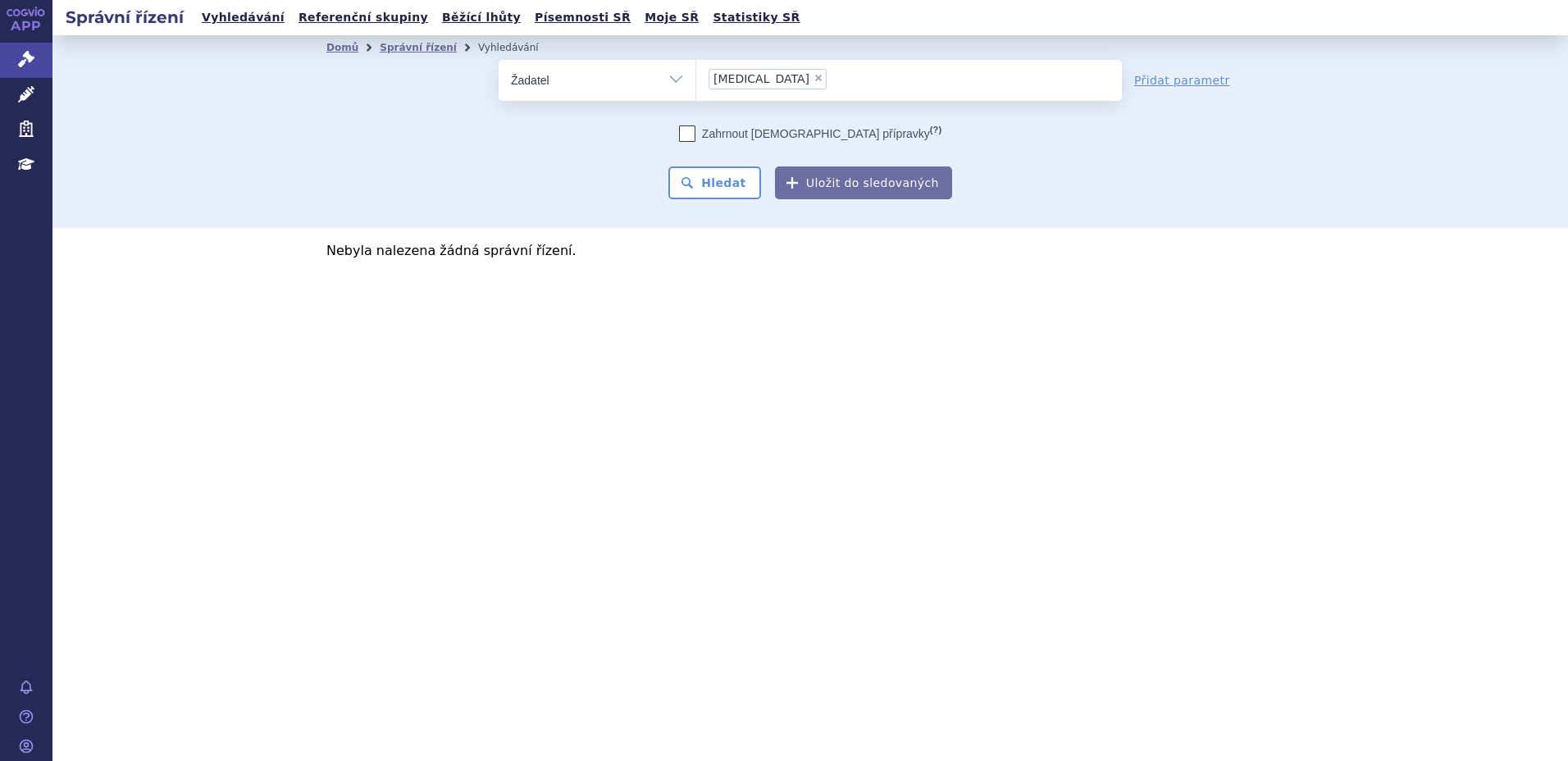
click at [641, 77] on select "Vše Spisová značka Typ SŘ Přípravek/SUKL kód Účastník/Držitel" at bounding box center [597, 79] width 197 height 37
select select "filter-all"
click at [499, 60] on select "Vše Spisová značka Typ SŘ Přípravek/SUKL kód Účastník/Držitel" at bounding box center [597, 79] width 197 height 37
click at [739, 173] on button "Hledat" at bounding box center [715, 183] width 93 height 32
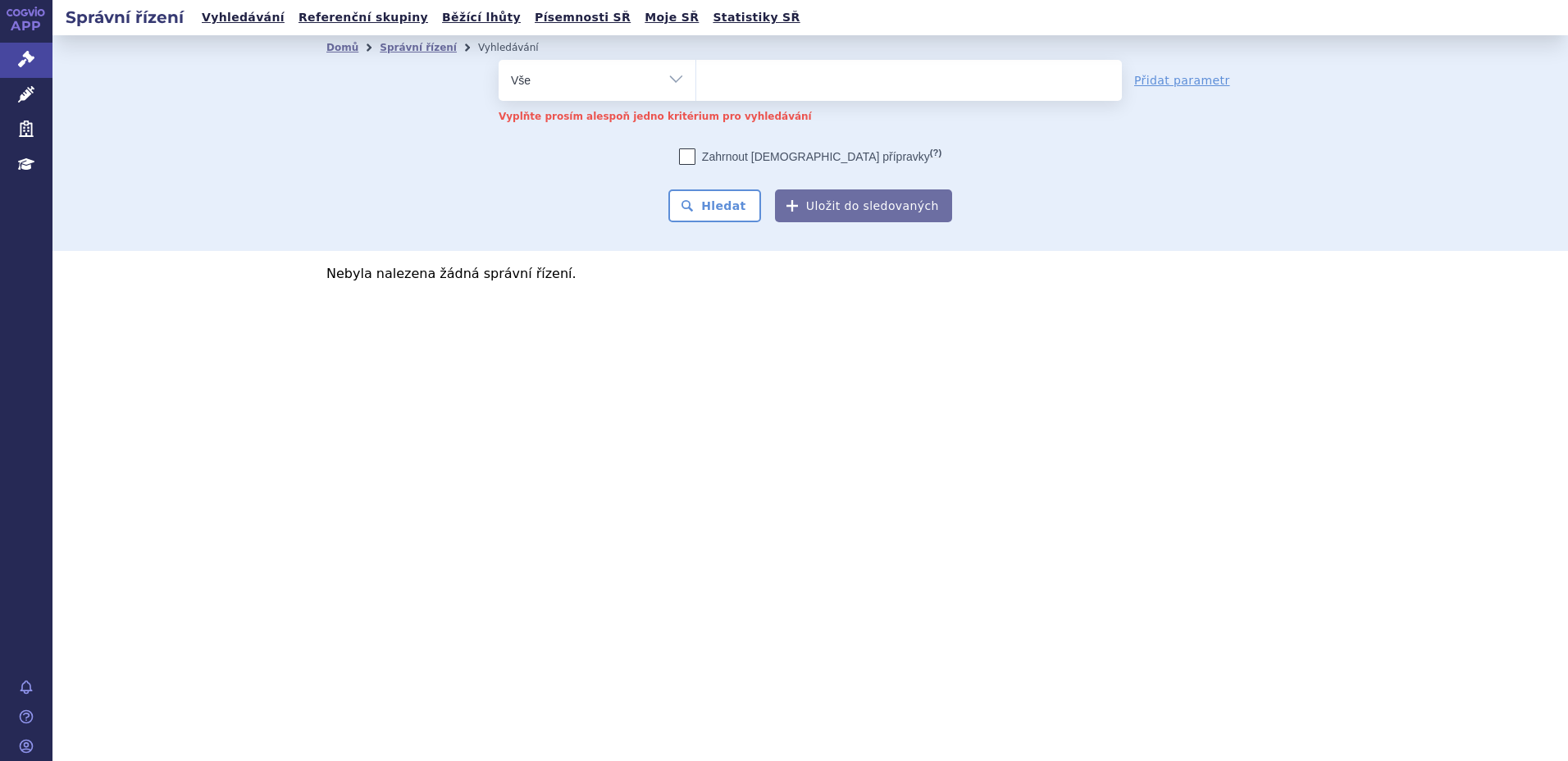
click at [748, 63] on ul at bounding box center [909, 77] width 426 height 34
click at [696, 63] on select at bounding box center [695, 80] width 1 height 41
type input "bav"
type input "baven"
type input "bavenci"
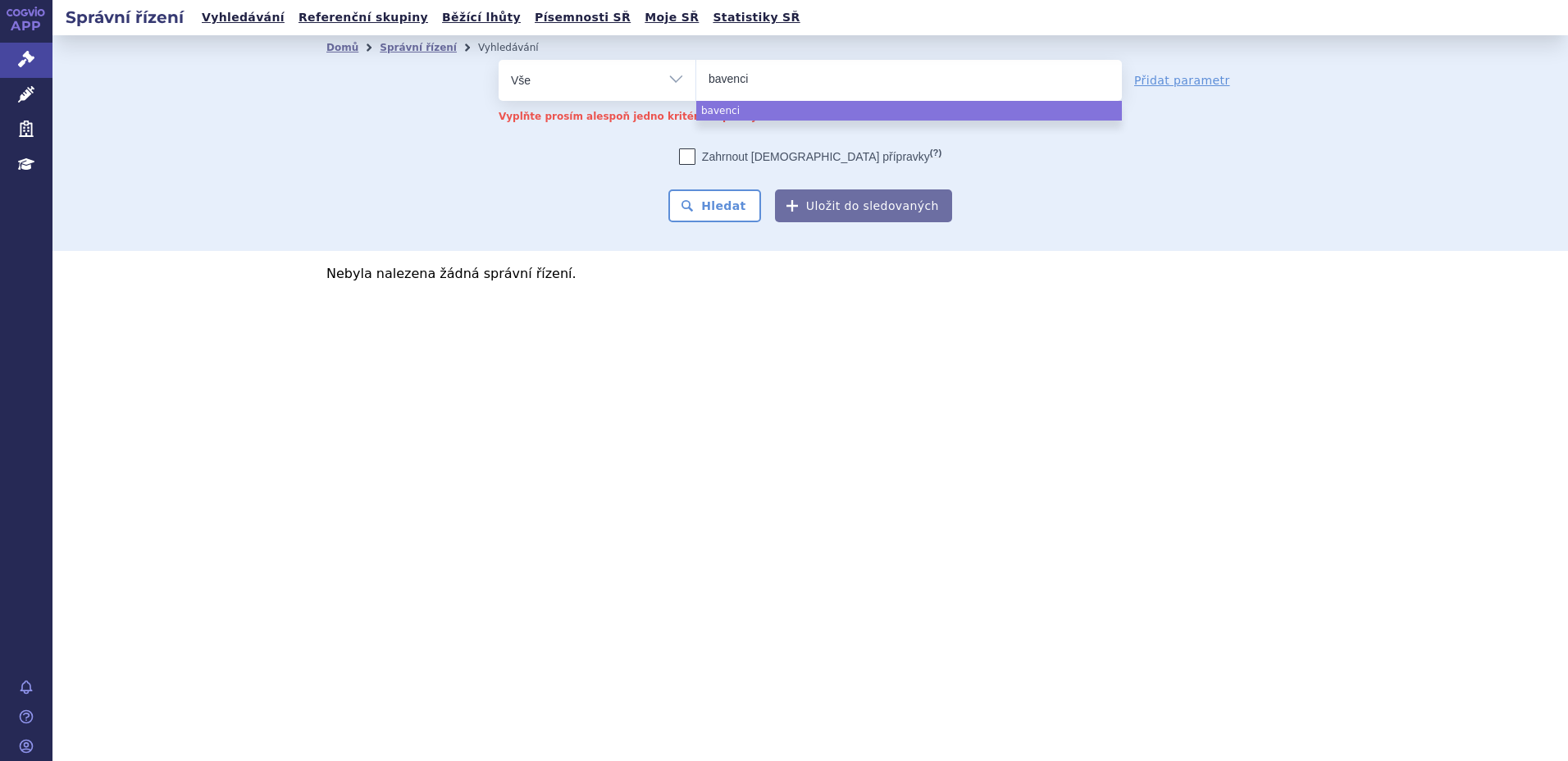
type input "bavencio"
select select "bavencio"
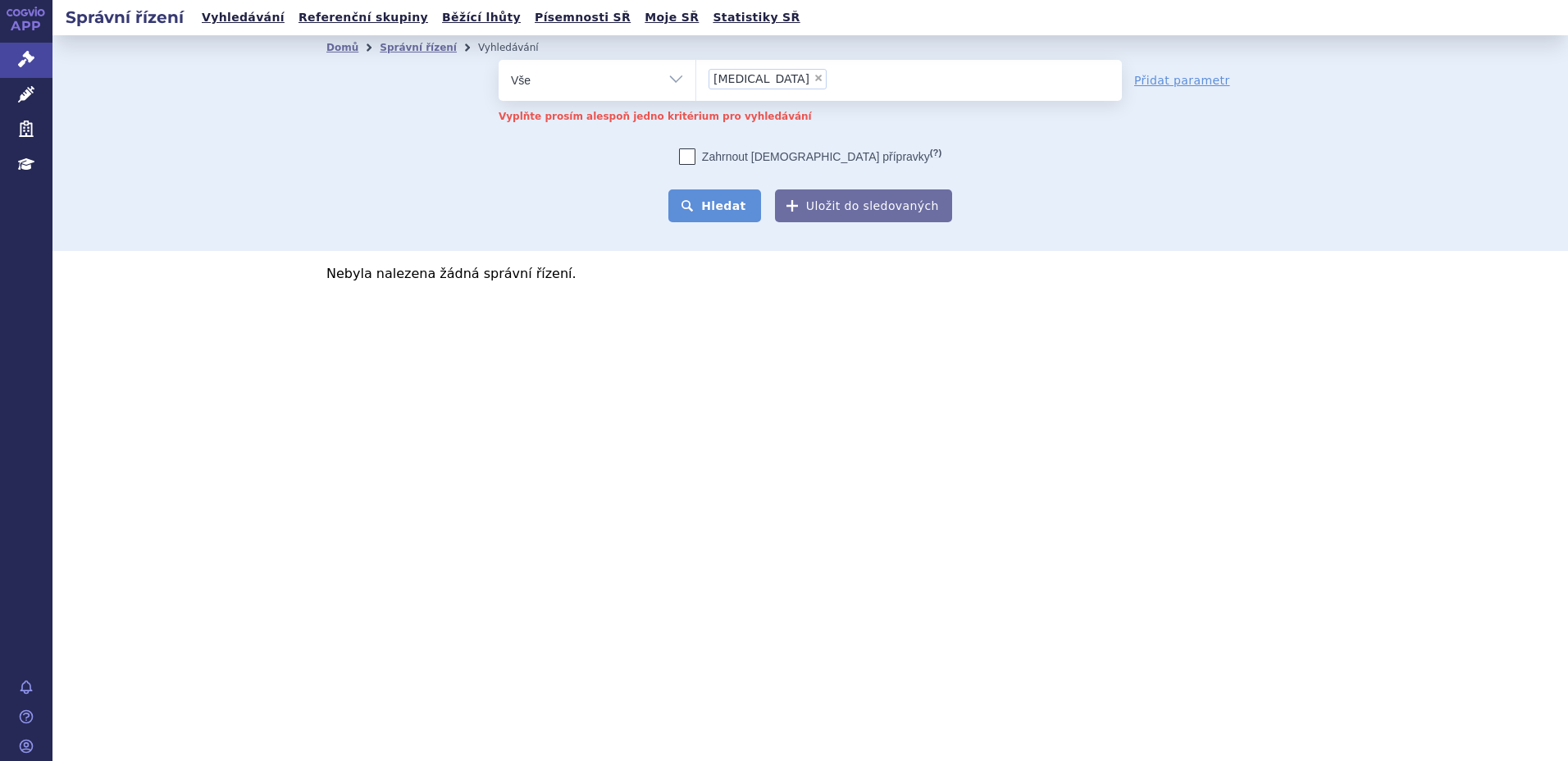
click at [719, 205] on button "Hledat" at bounding box center [715, 205] width 93 height 32
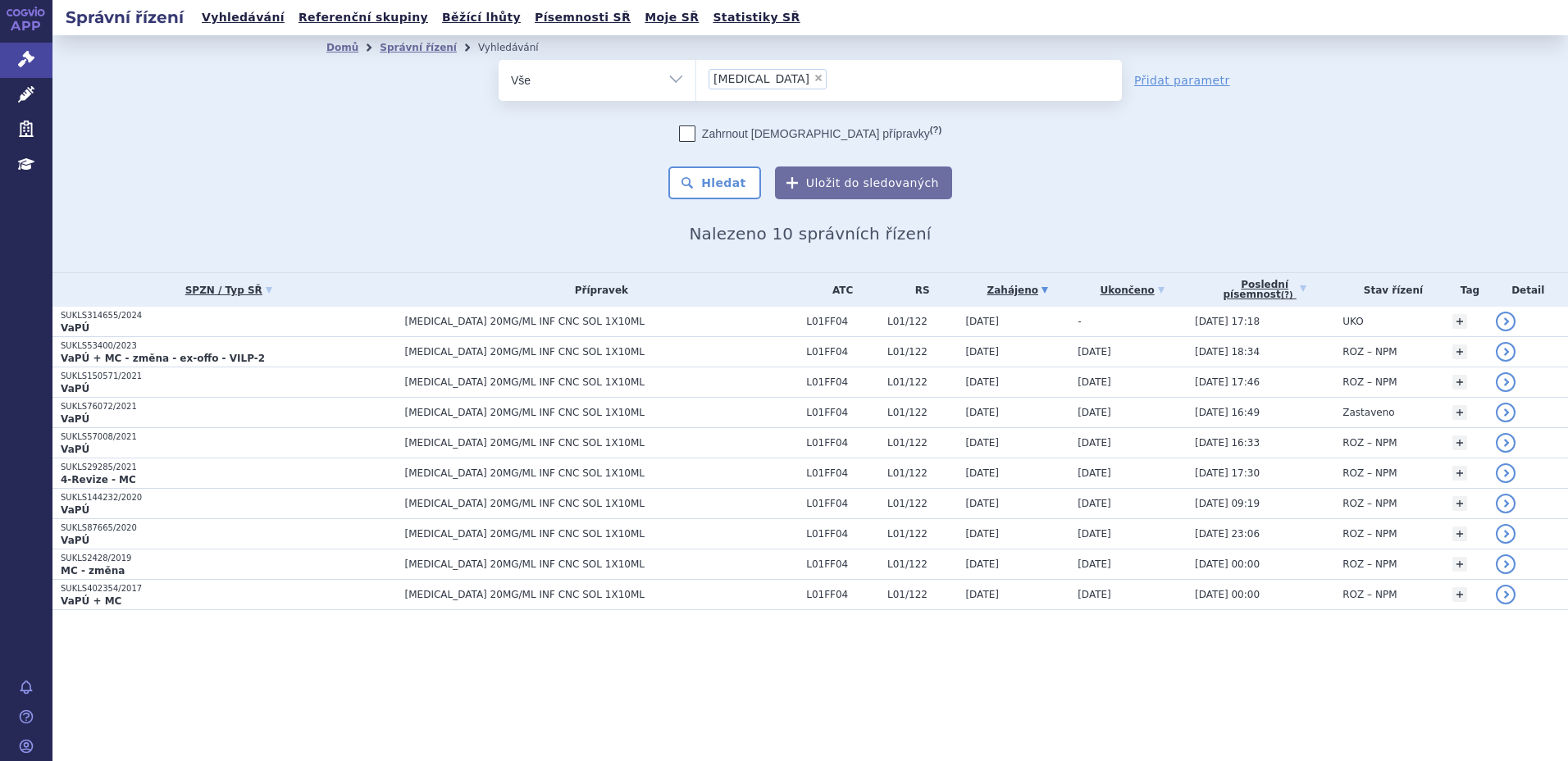
click at [100, 316] on p "SUKLS314655/2024" at bounding box center [228, 315] width 337 height 11
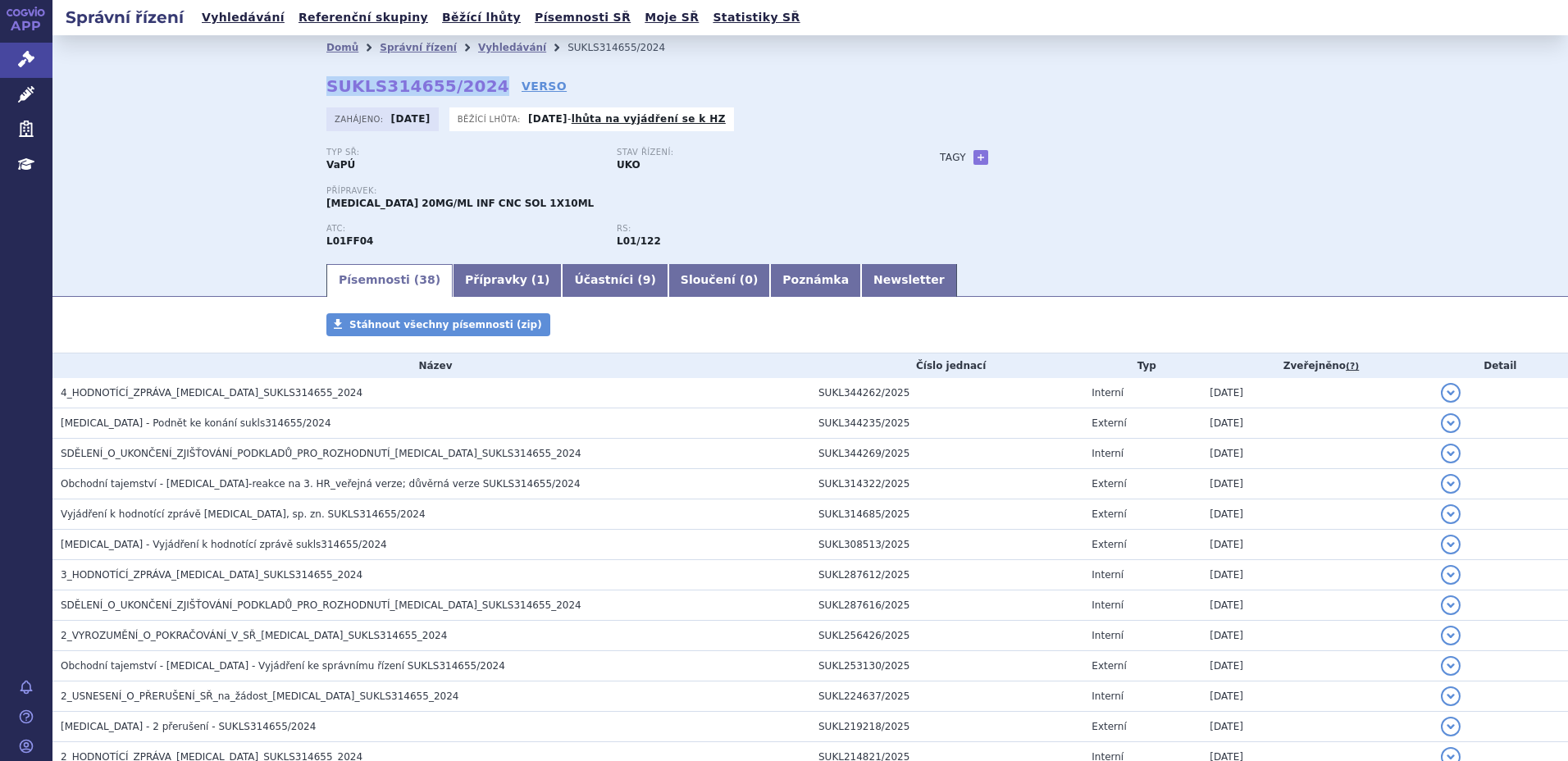
drag, startPoint x: 318, startPoint y: 82, endPoint x: 473, endPoint y: 82, distance: 155.0
click at [473, 82] on div "Domů Správní řízení Vyhledávání SUKLS314655/2024 SUKLS314655/2024 VERSO [GEOGRA…" at bounding box center [810, 161] width 1033 height 202
copy strong "SUKLS314655/2024"
drag, startPoint x: 244, startPoint y: 179, endPoint x: 323, endPoint y: 46, distance: 154.7
click at [245, 176] on div "Domů Správní řízení Vyhledávání SUKLS314655/2024 SUKLS314655/2024 VERSO [GEOGRA…" at bounding box center [810, 148] width 1515 height 226
